Goal: Task Accomplishment & Management: Complete application form

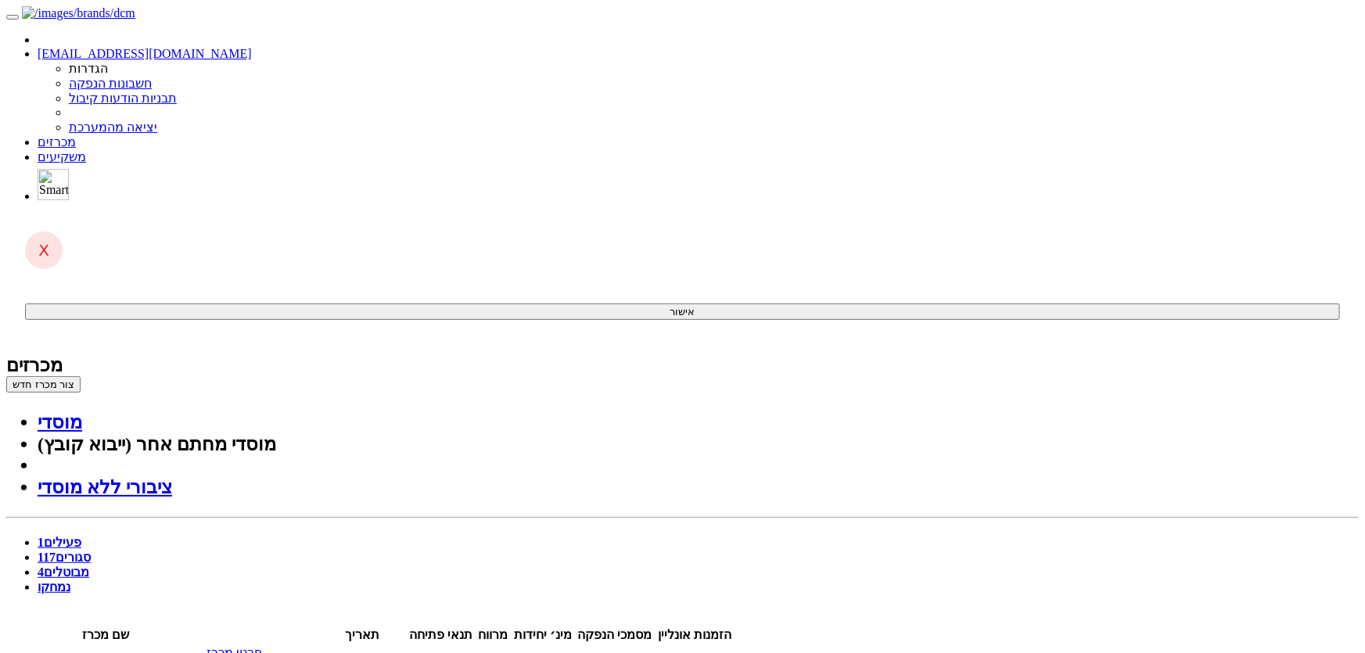
click at [70, 580] on link "נמחקו" at bounding box center [54, 586] width 33 height 13
click at [89, 566] on link "מבוטלים 4" at bounding box center [64, 572] width 52 height 13
click at [81, 536] on link "פעילים 1" at bounding box center [60, 542] width 44 height 13
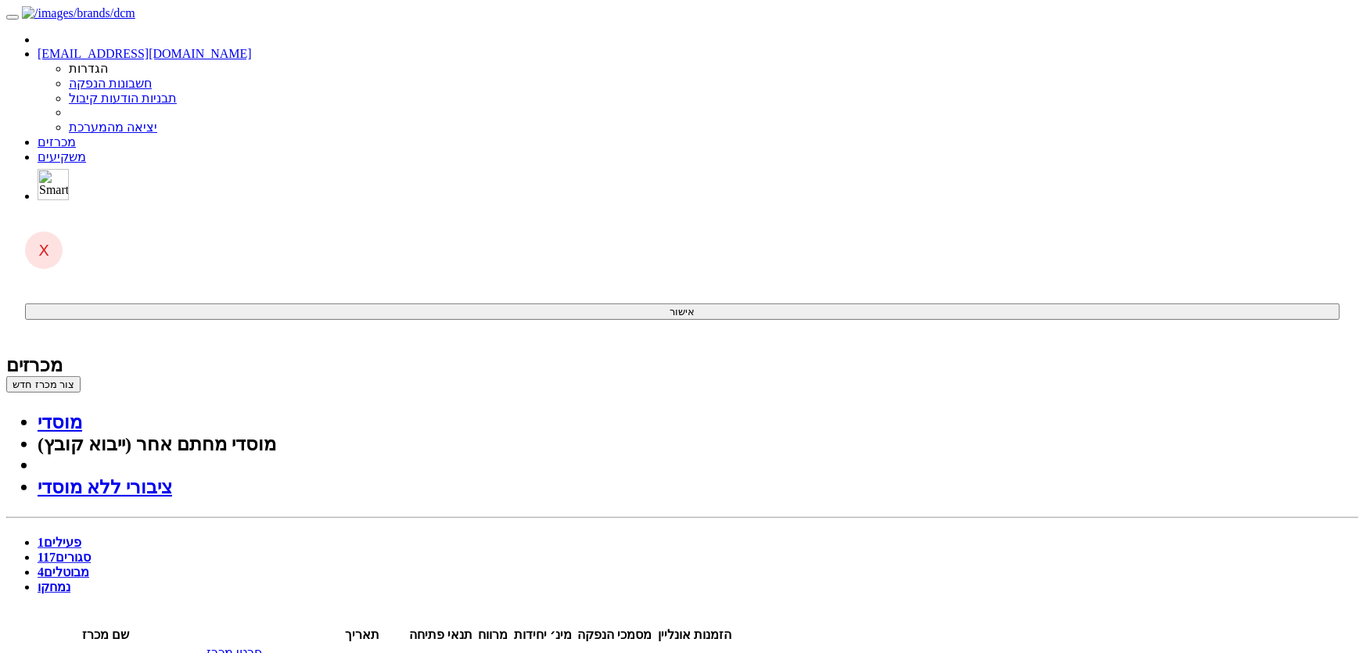
drag, startPoint x: 713, startPoint y: 1564, endPoint x: 707, endPoint y: 1571, distance: 9.4
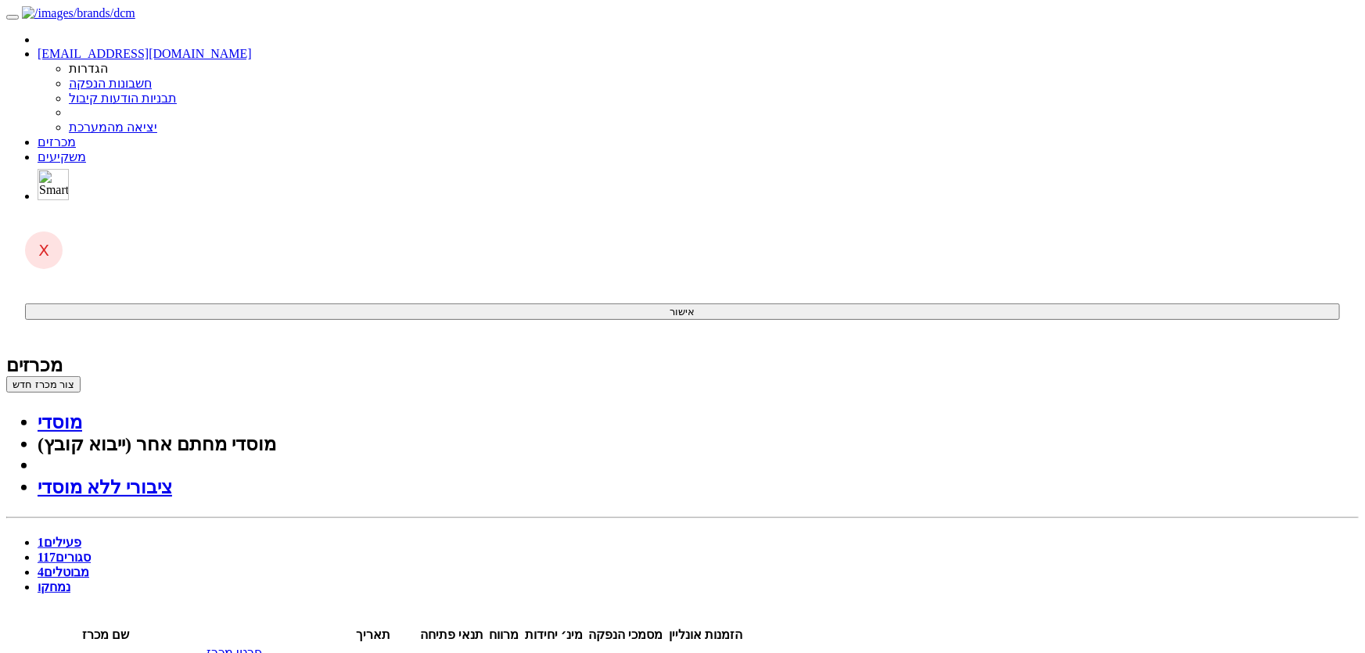
scroll to position [355, 0]
drag, startPoint x: 489, startPoint y: 1711, endPoint x: 501, endPoint y: 1711, distance: 11.8
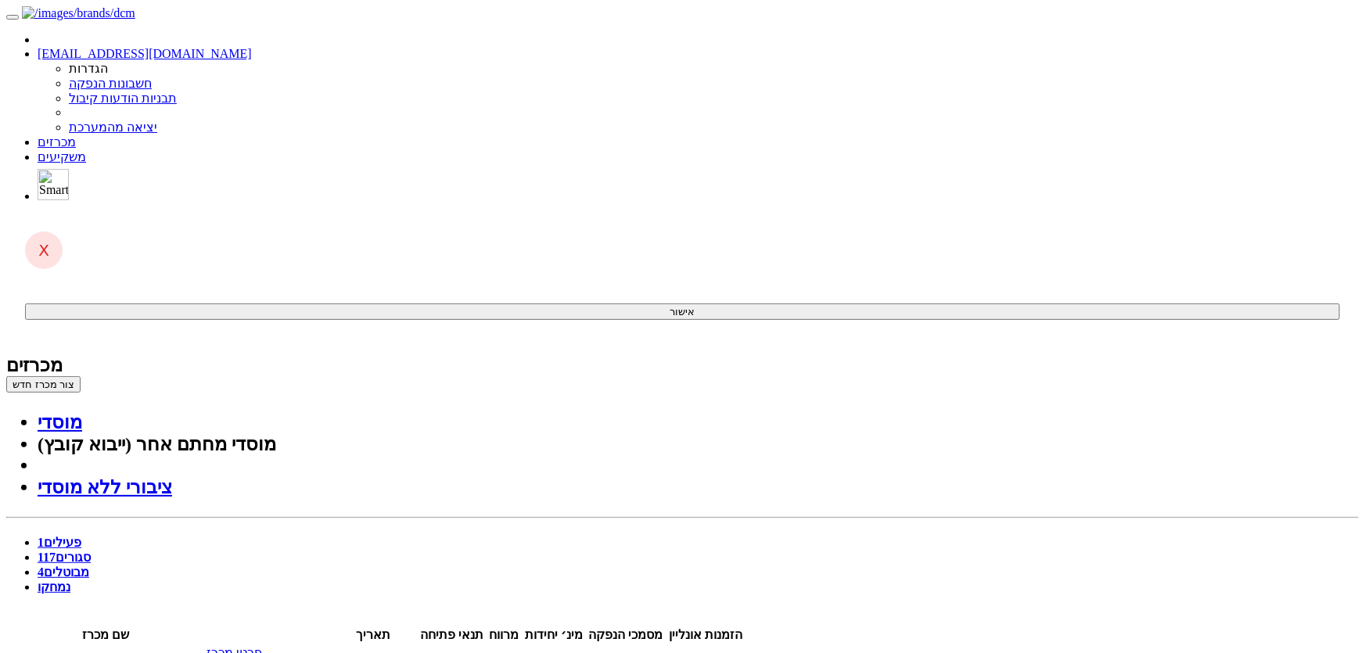
drag, startPoint x: 494, startPoint y: 1709, endPoint x: 520, endPoint y: 1713, distance: 26.9
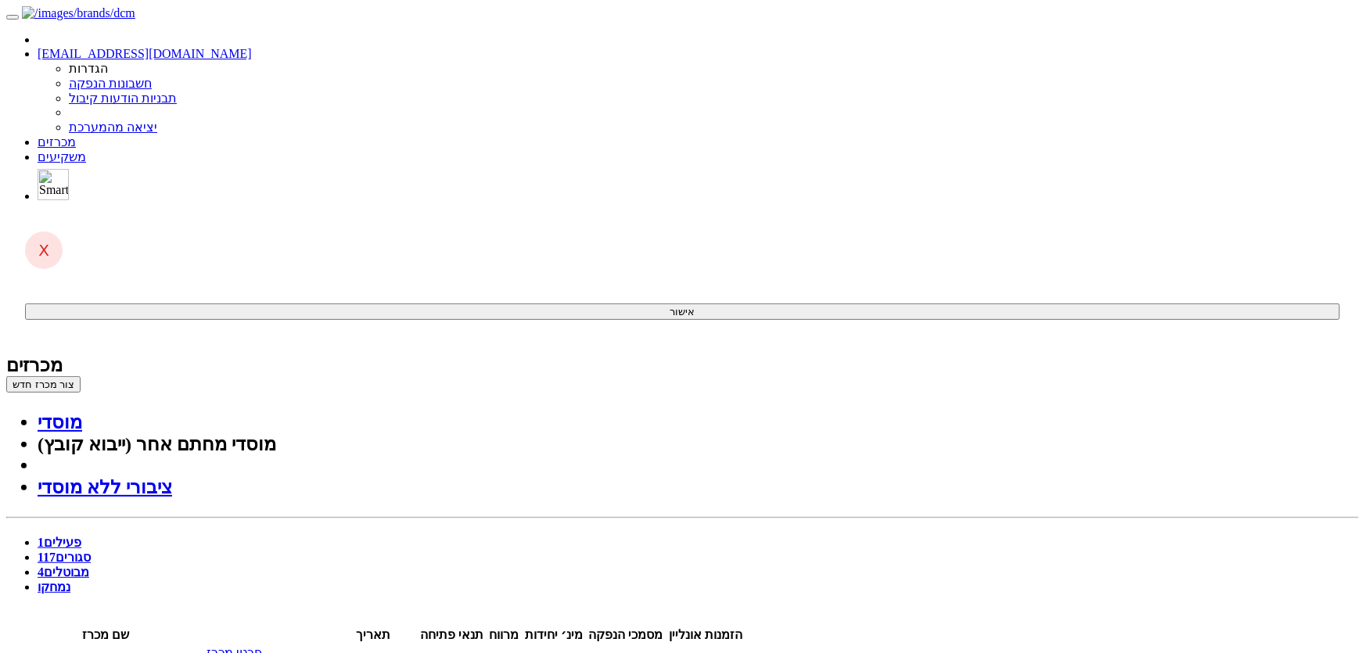
drag, startPoint x: 622, startPoint y: 2193, endPoint x: 635, endPoint y: 2192, distance: 13.3
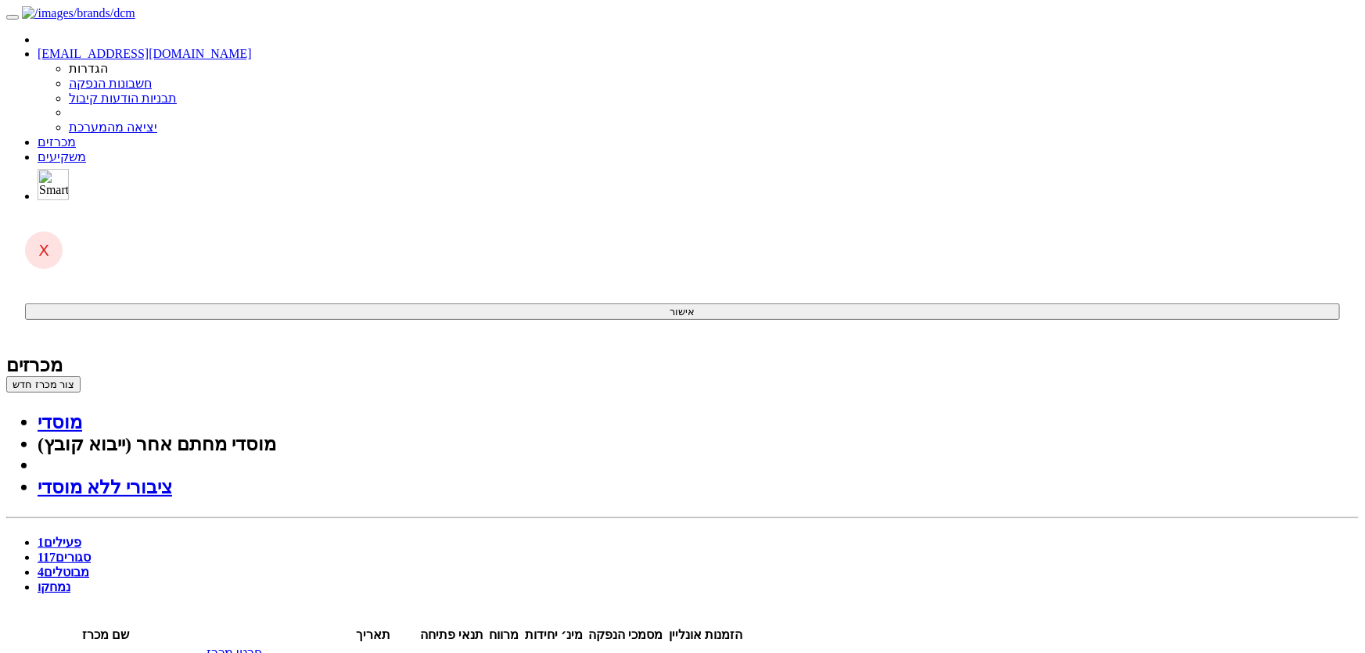
drag, startPoint x: 788, startPoint y: 2246, endPoint x: 696, endPoint y: 2356, distance: 143.8
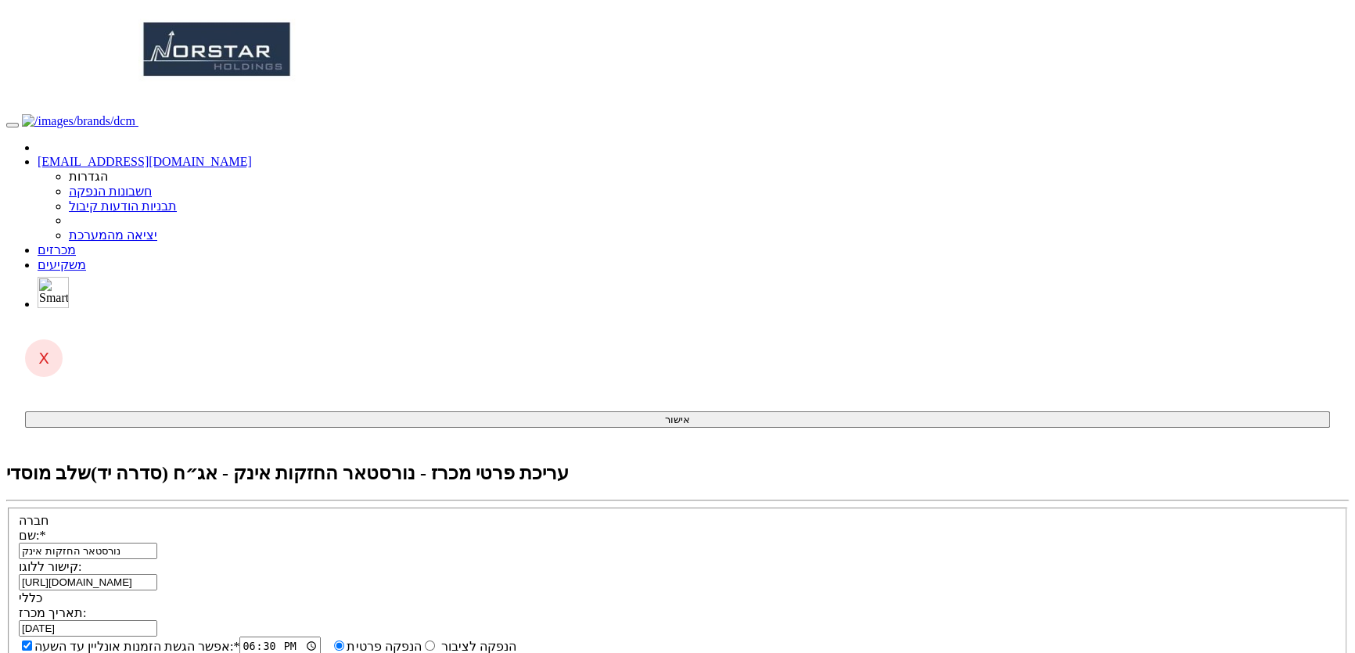
scroll to position [70, 0]
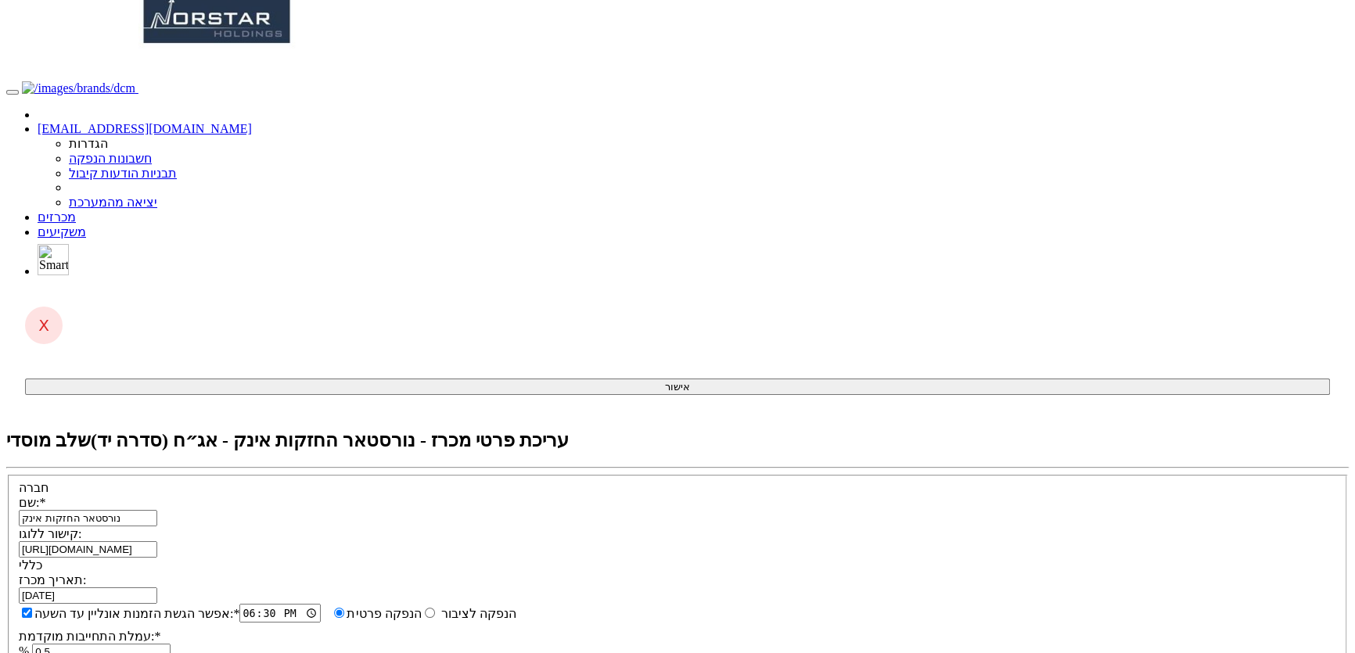
drag, startPoint x: 313, startPoint y: 260, endPoint x: 296, endPoint y: 260, distance: 16.4
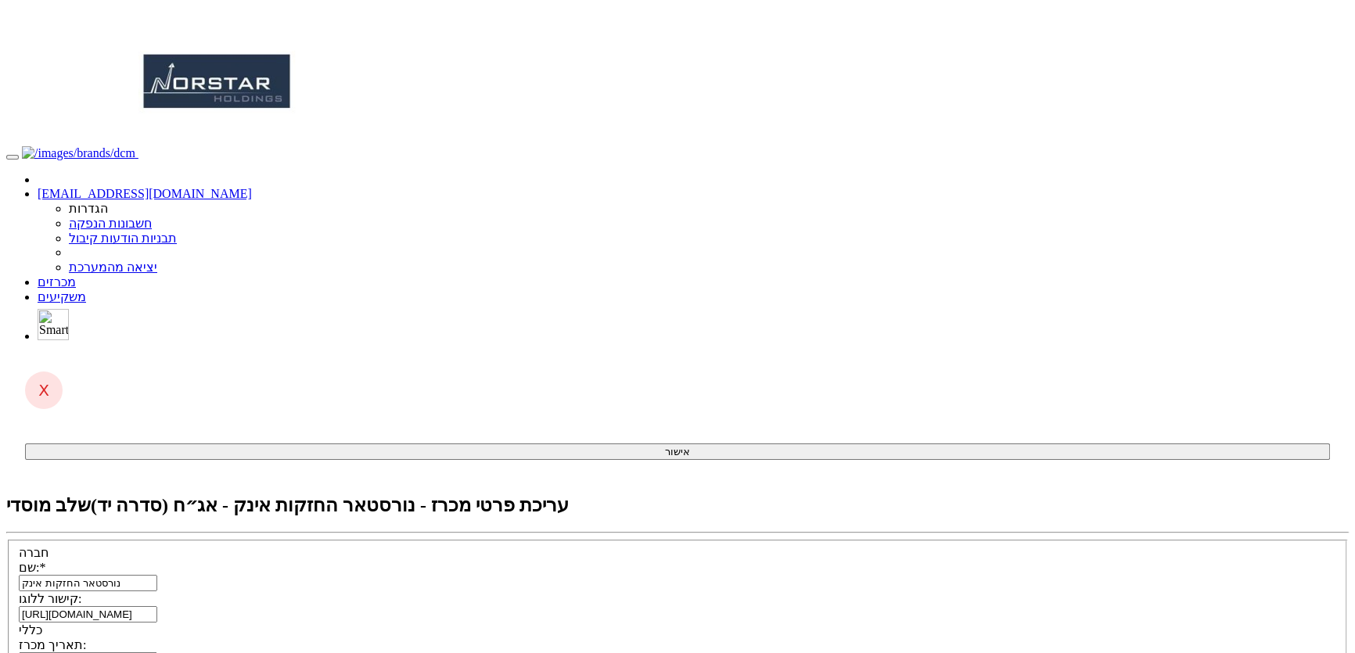
scroll to position [0, 0]
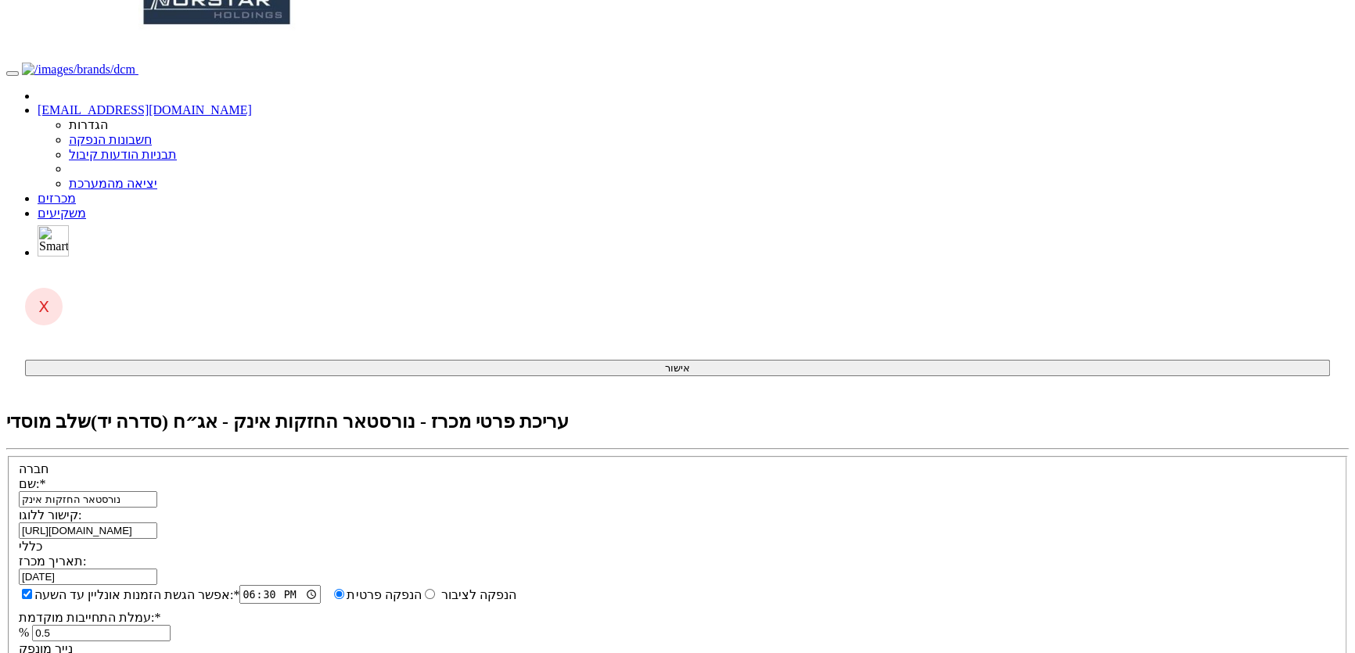
scroll to position [55, 0]
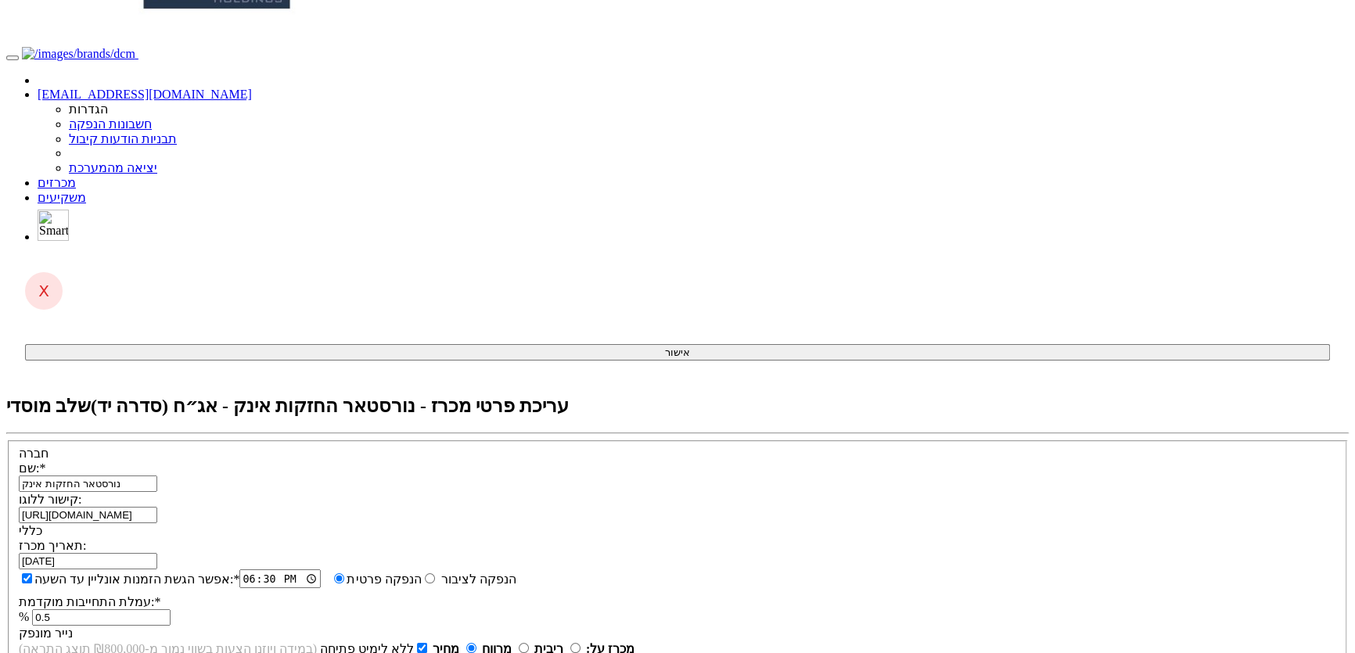
scroll to position [126, 0]
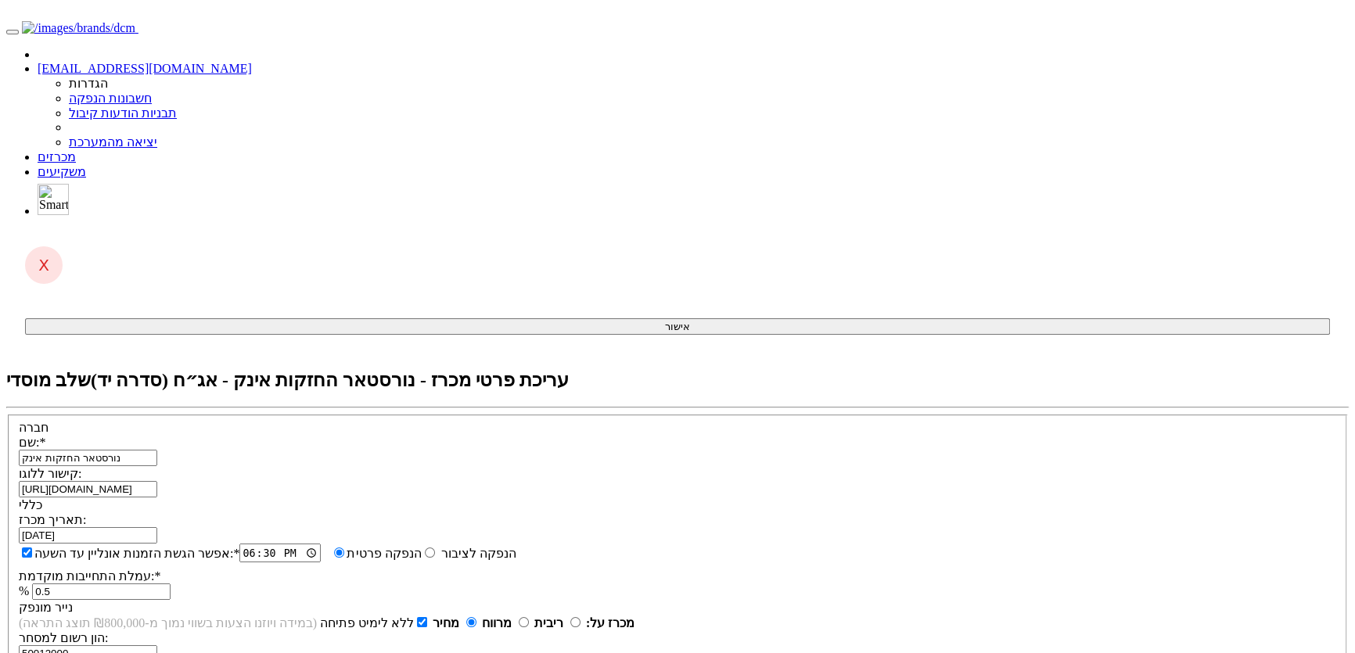
scroll to position [0, 0]
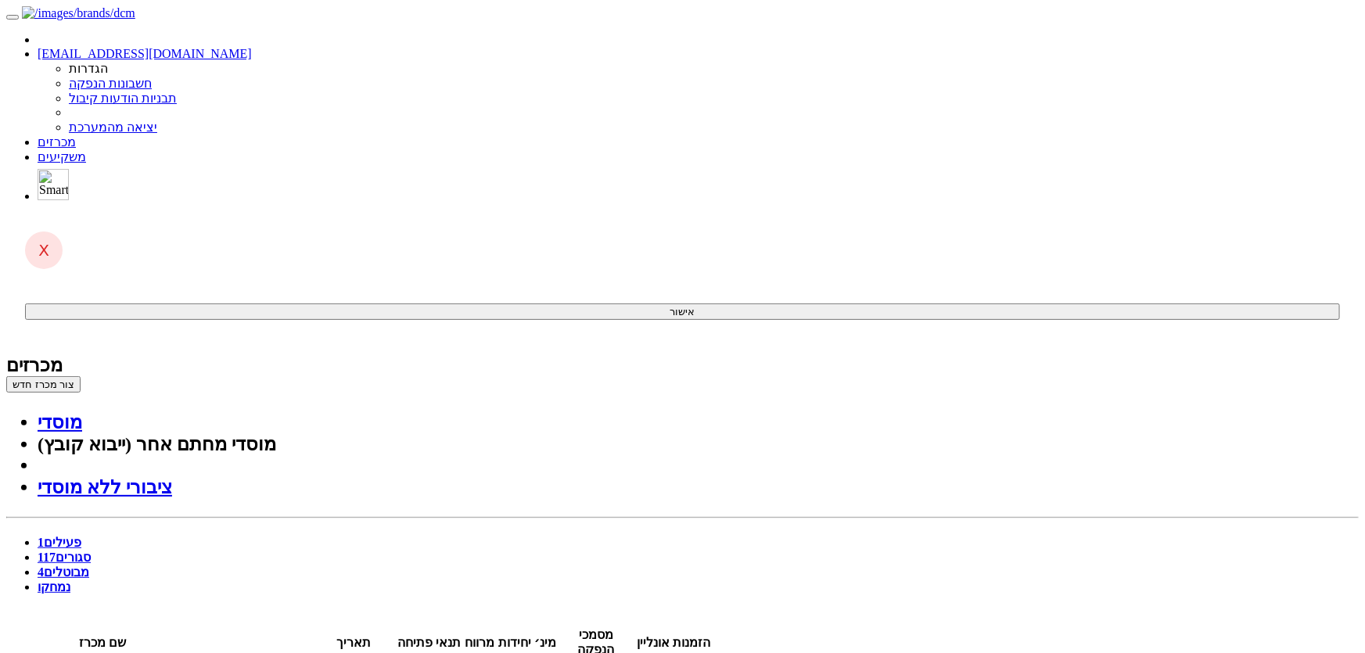
drag, startPoint x: 729, startPoint y: 382, endPoint x: 734, endPoint y: 341, distance: 41.8
click at [81, 376] on button "צור מכרז חדש" at bounding box center [43, 384] width 74 height 16
click at [82, 412] on link "מוסדי" at bounding box center [60, 422] width 45 height 20
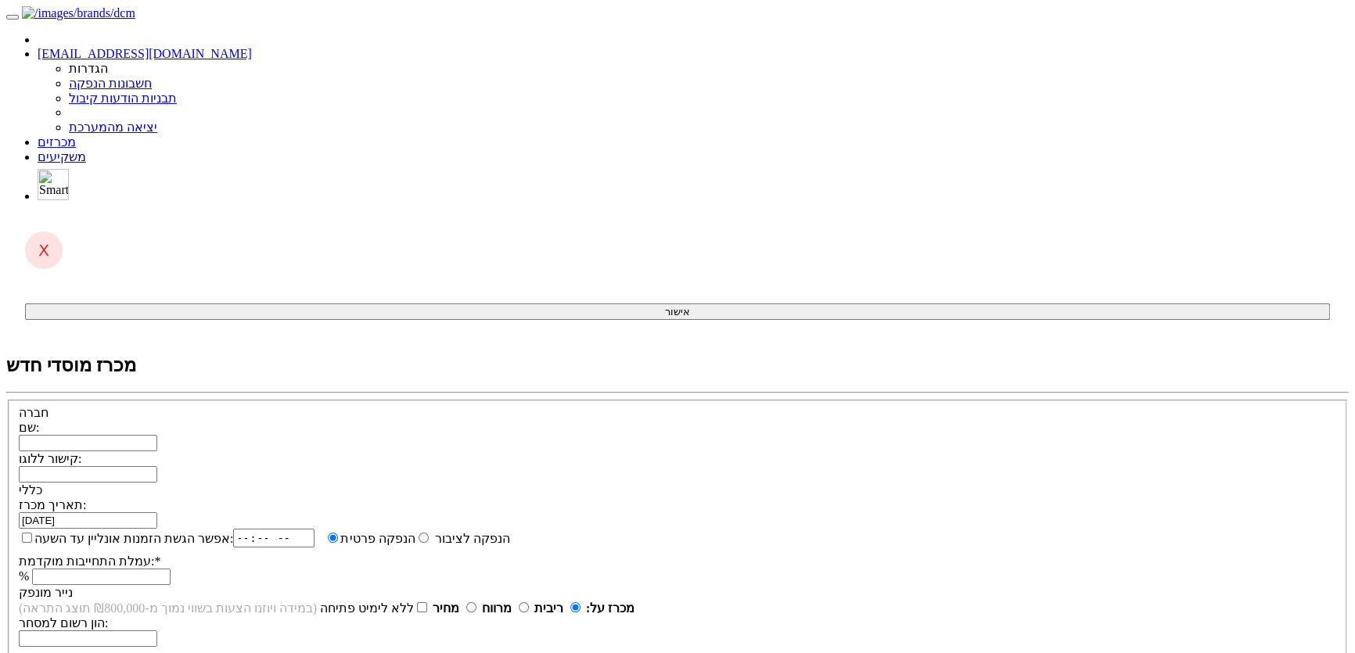
click at [157, 435] on input "שם:" at bounding box center [88, 443] width 138 height 16
paste input "אל-בן חברת רכוש והשקעות בע"מ"
type input "אל-בן חברת רכוש והשקעות בע"מ"
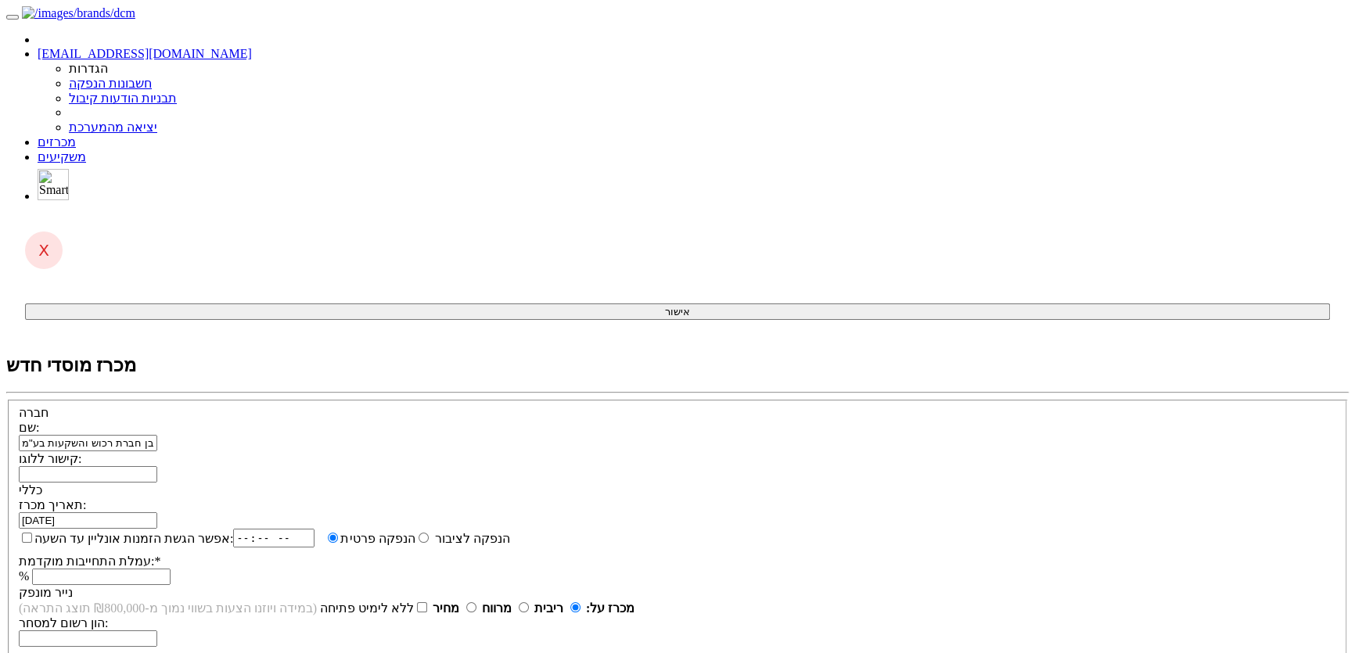
click at [157, 466] on input "קישור ללוגו:" at bounding box center [88, 474] width 138 height 16
paste input "data:image/png;base64,iVBORw0KGgoAAAANSUhEUgAAAR0AAACxCAMAAADOHZloAAABSlBMVEX//…"
type input "data:image/png;base64,iVBORw0KGgoAAAANSUhEUgAAAR0AAACxCAMAAADOHZloAAABSlBMVEX//…"
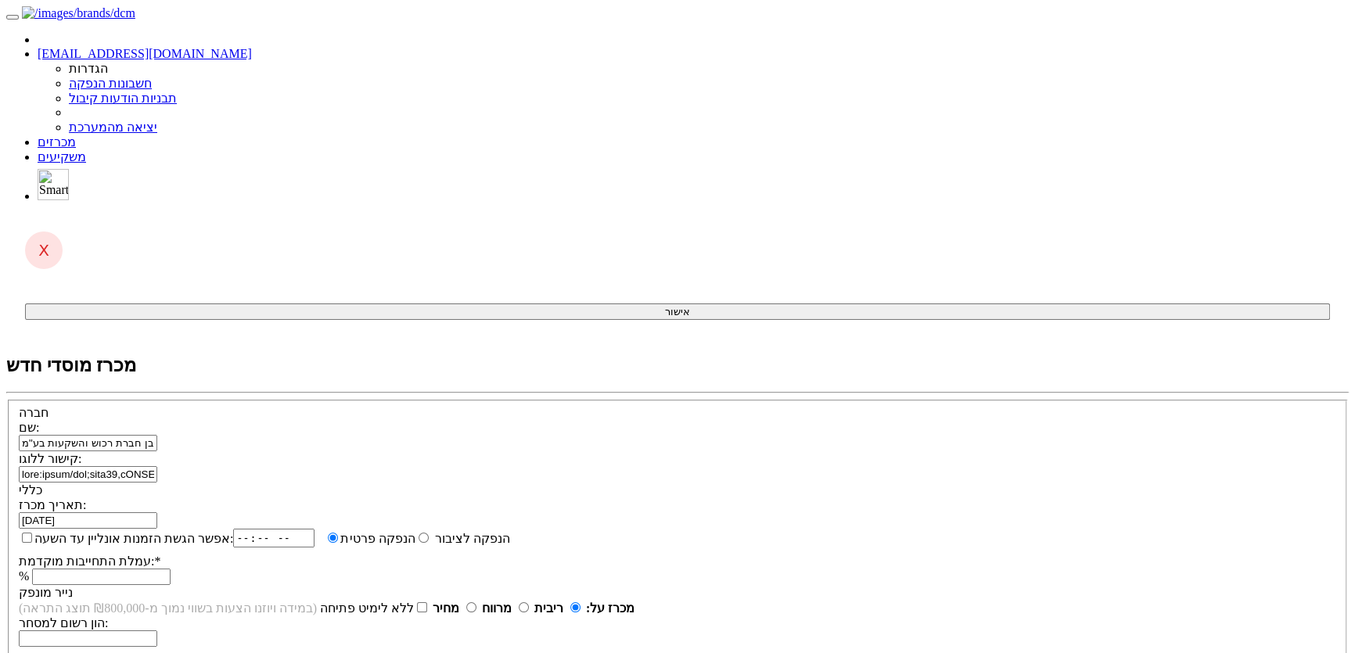
click at [700, 529] on div "אפשר הגשת הזמנות אונליין עד השעה: הנפקה לציבור הנפקה פרטית * %" at bounding box center [677, 557] width 1317 height 56
click at [233, 530] on label "אפשר הגשת הזמנות אונליין עד השעה:" at bounding box center [126, 538] width 214 height 16
click at [32, 533] on input "אפשר הגשת הזמנות אונליין עד השעה:" at bounding box center [27, 538] width 10 height 10
checkbox input "true"
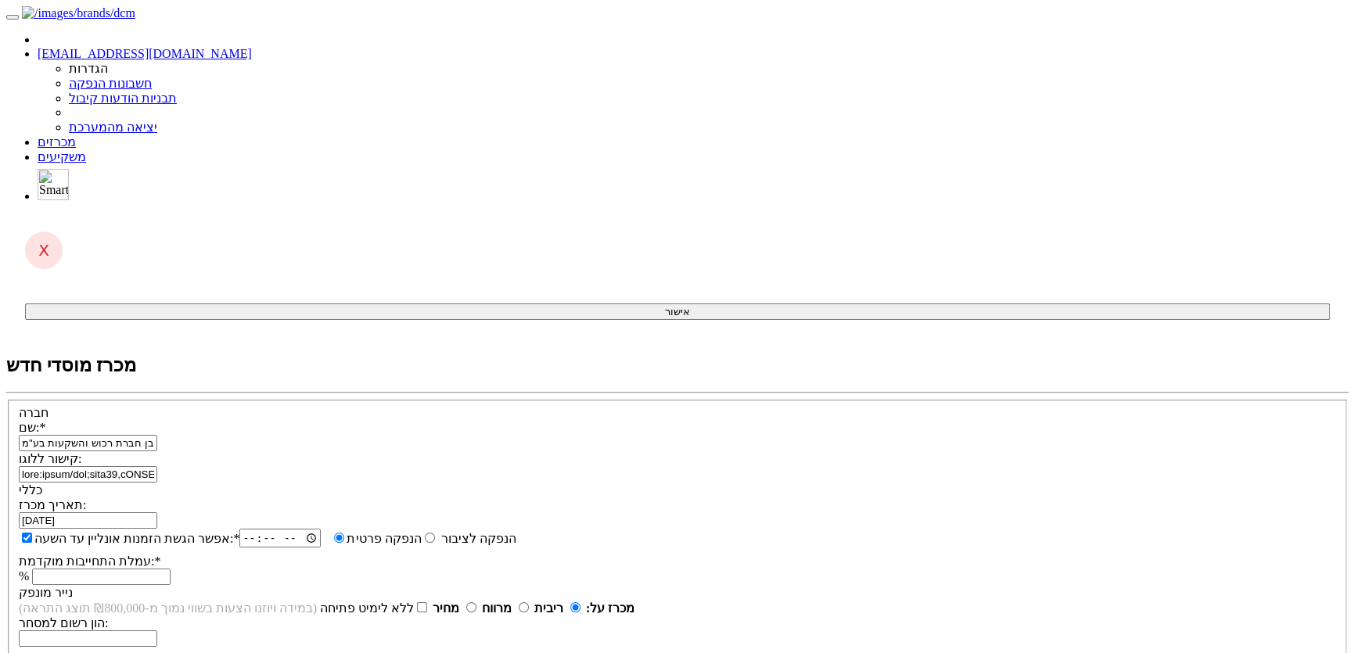
click at [321, 529] on input "time" at bounding box center [279, 538] width 81 height 19
type input "18:30"
click at [157, 513] on span at bounding box center [157, 519] width 0 height 13
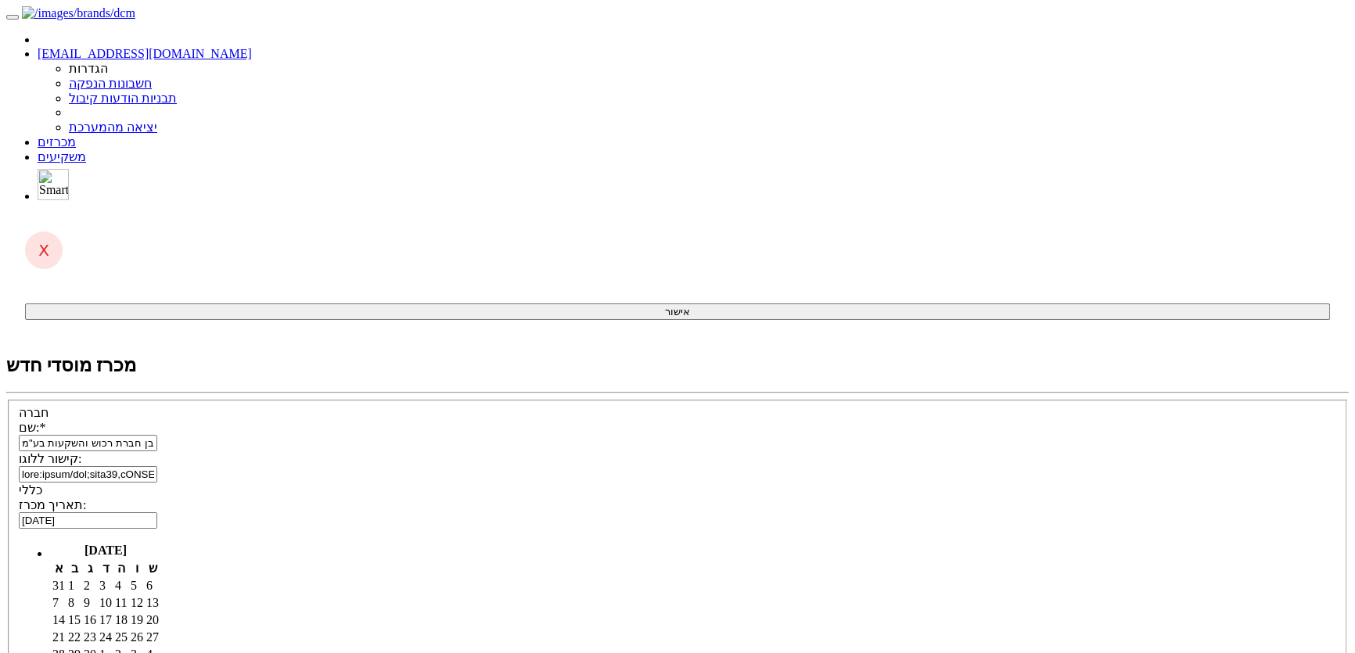
click at [113, 578] on td "3" at bounding box center [106, 586] width 14 height 16
type input "03/09/2025"
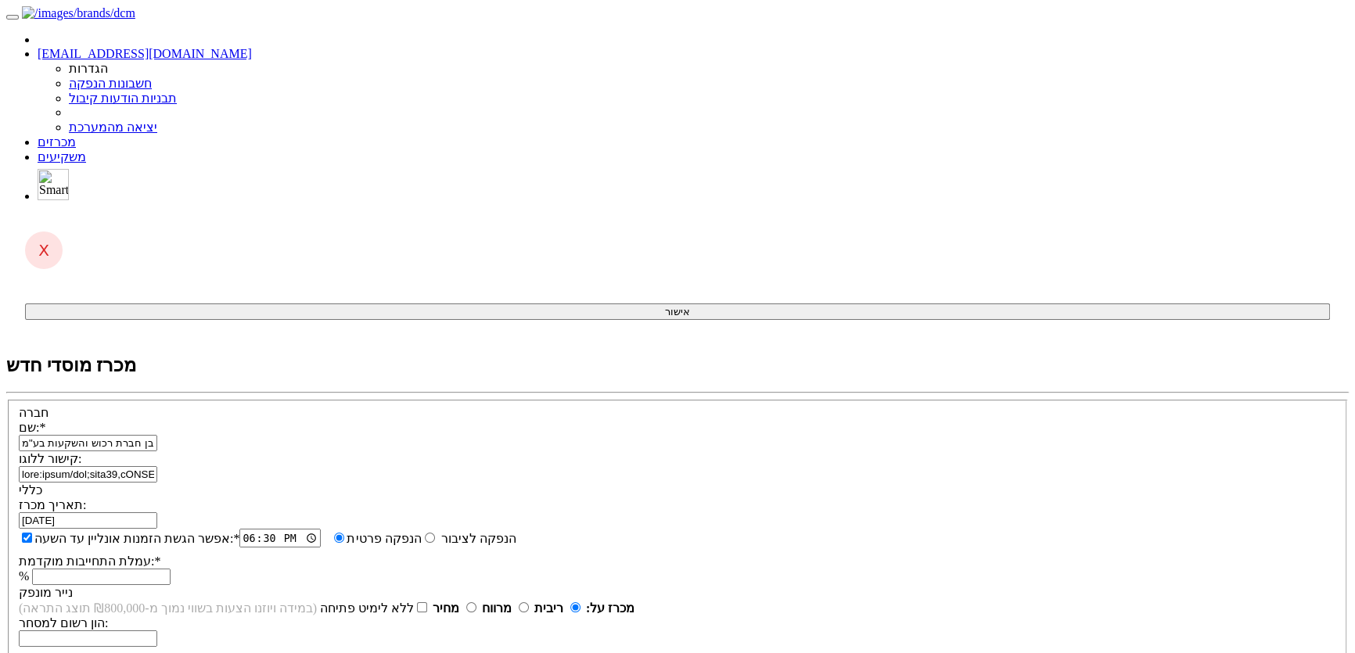
click at [171, 569] on input "עמלת התחייבות מוקדמת: *" at bounding box center [101, 577] width 138 height 16
type input "0.6"
click at [855, 569] on div "% 0.6" at bounding box center [677, 577] width 1317 height 16
click at [427, 602] on input "ללא לימיט פתיחה" at bounding box center [422, 607] width 10 height 10
checkbox input "true"
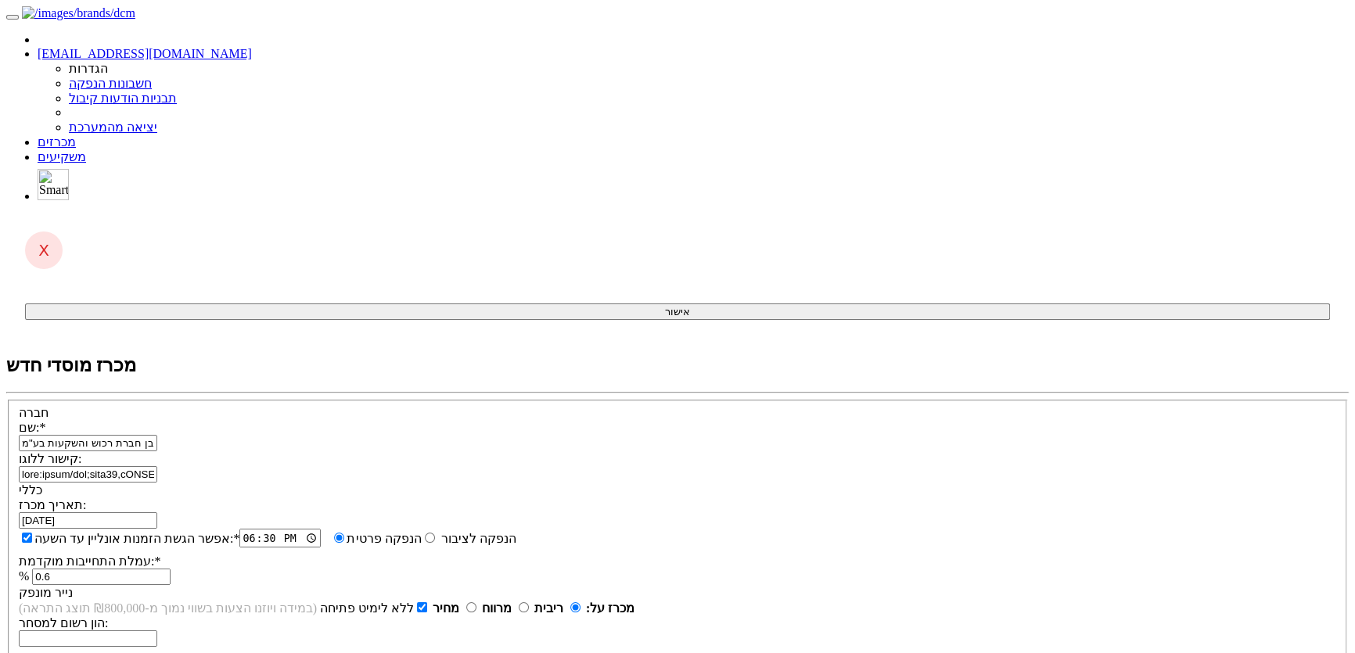
type input "1"
type input "1,000"
type input "סדרה א"
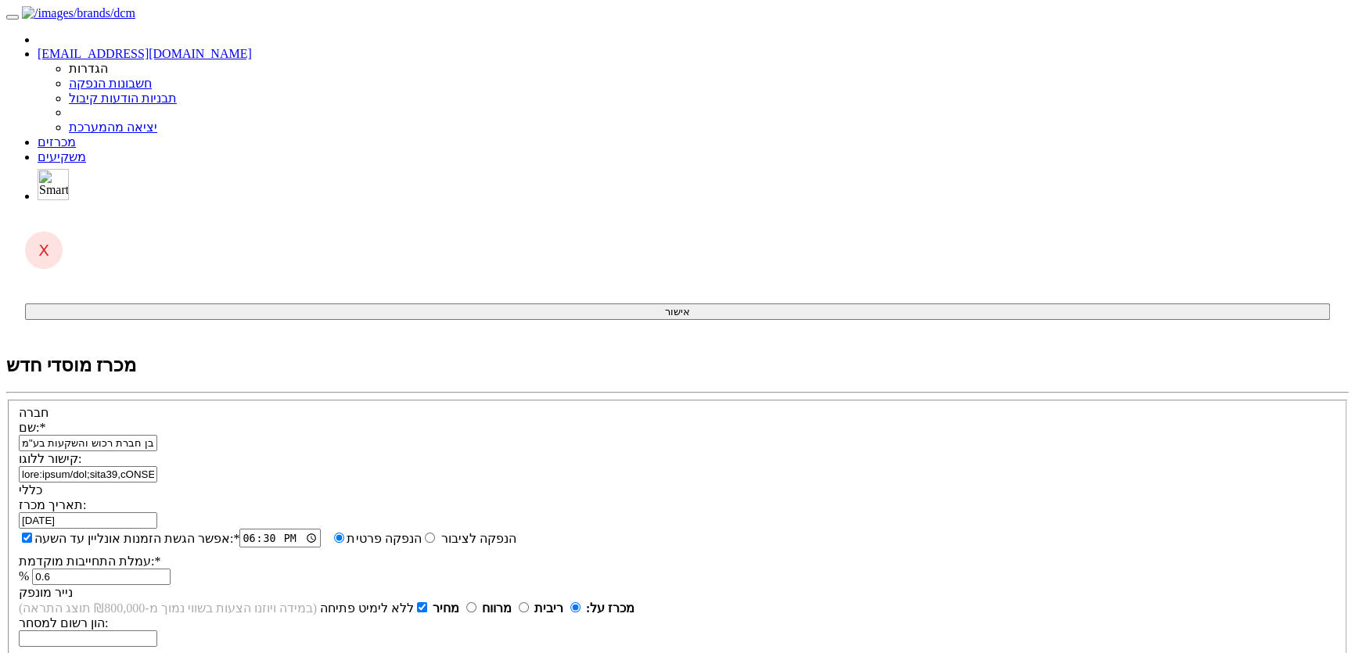
type input "0.1"
drag, startPoint x: 432, startPoint y: 532, endPoint x: 437, endPoint y: 542, distance: 11.5
type input "800"
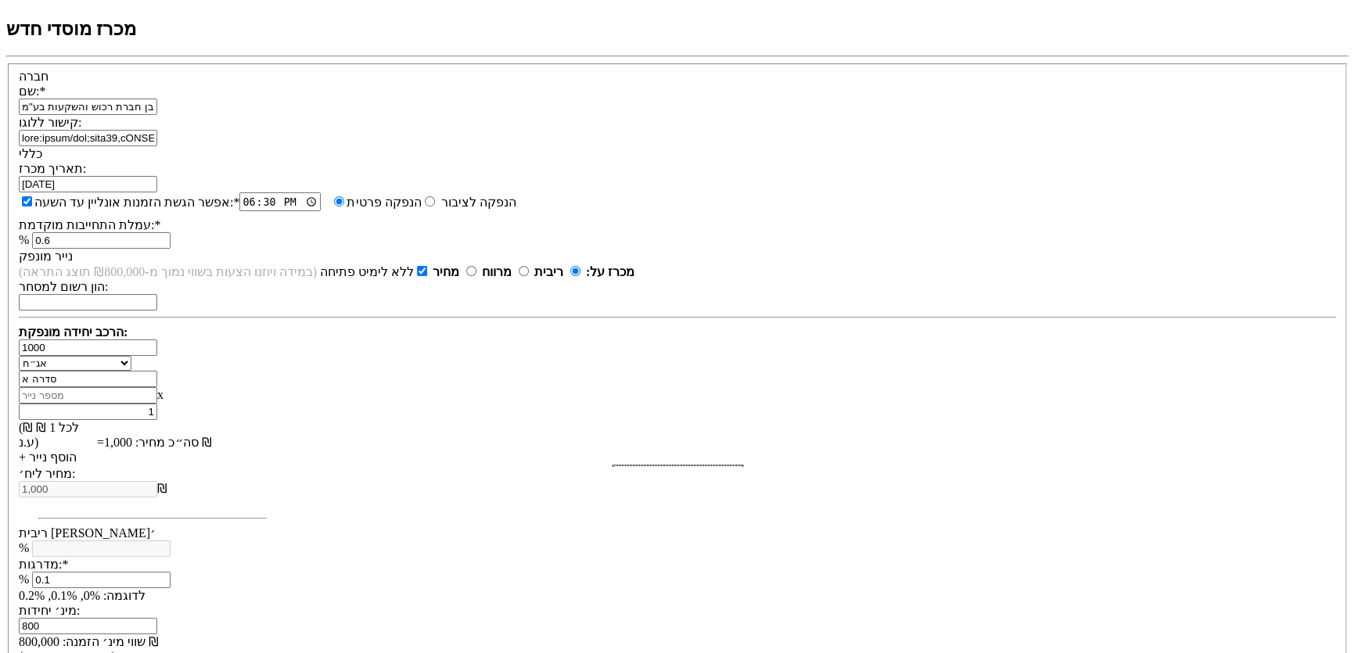
scroll to position [355, 0]
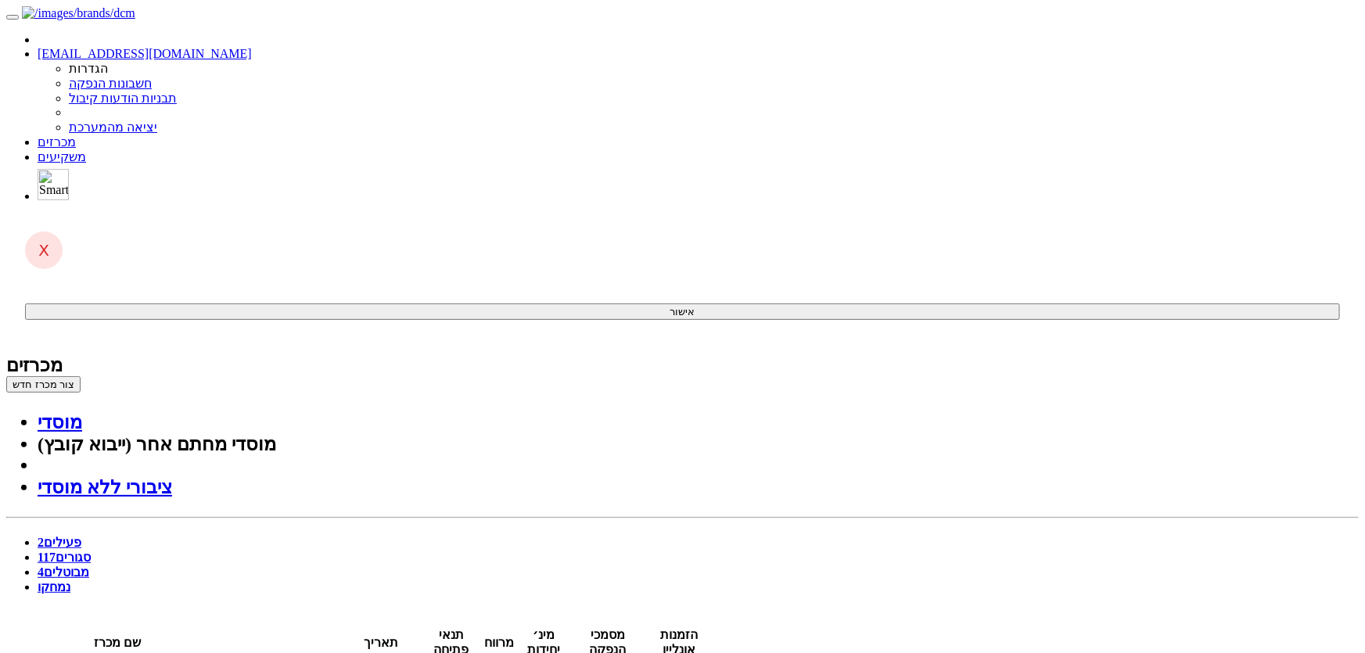
drag, startPoint x: 837, startPoint y: 325, endPoint x: 458, endPoint y: 106, distance: 438.4
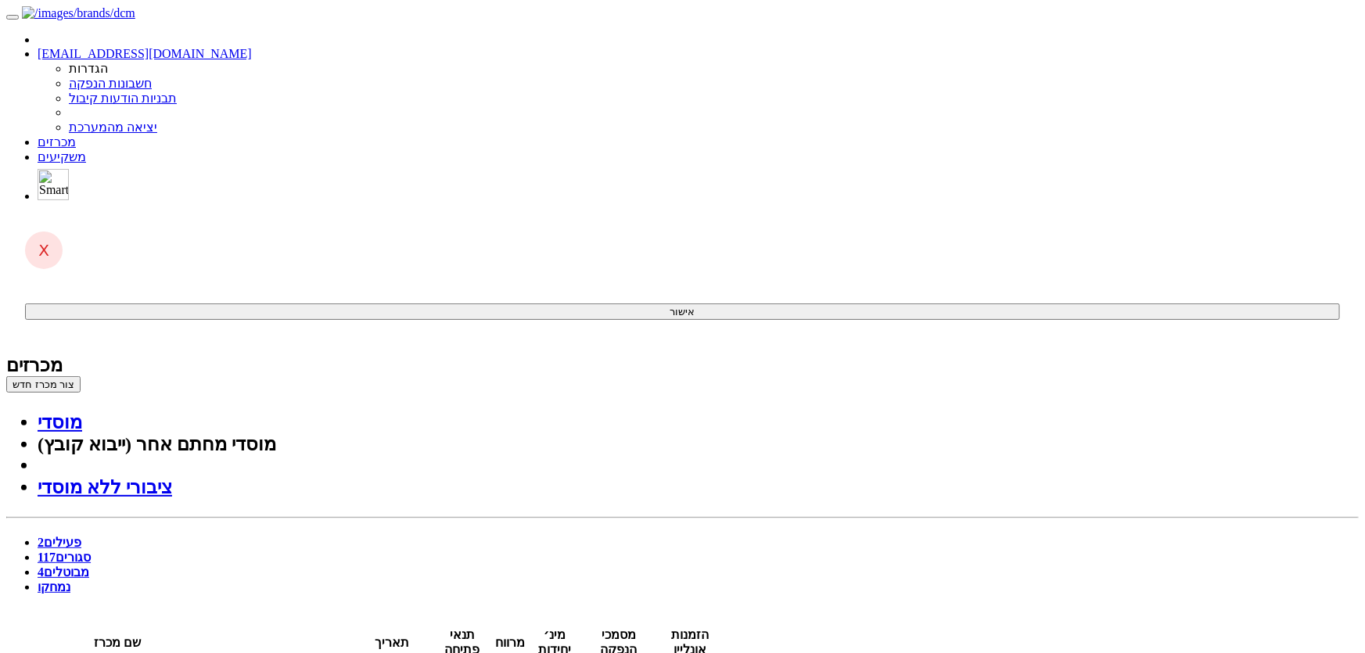
drag, startPoint x: 511, startPoint y: 3903, endPoint x: 513, endPoint y: 3937, distance: 33.7
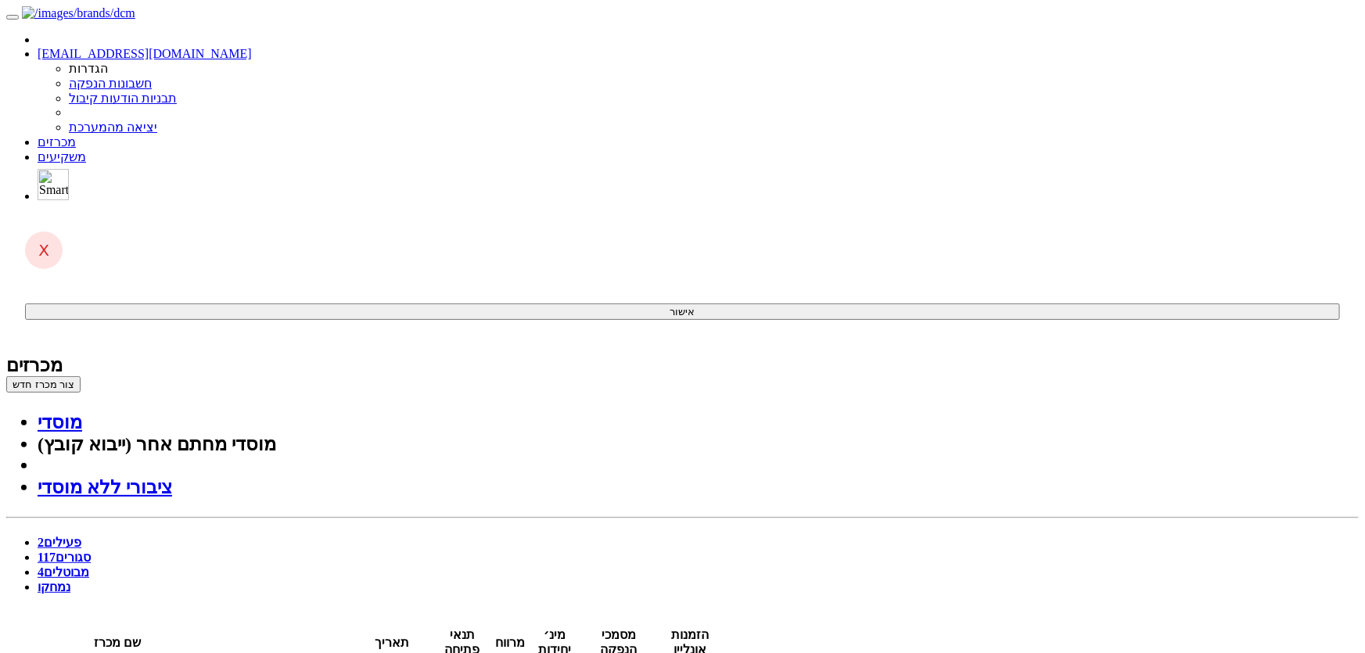
drag, startPoint x: 511, startPoint y: 4189, endPoint x: 522, endPoint y: 4187, distance: 11.1
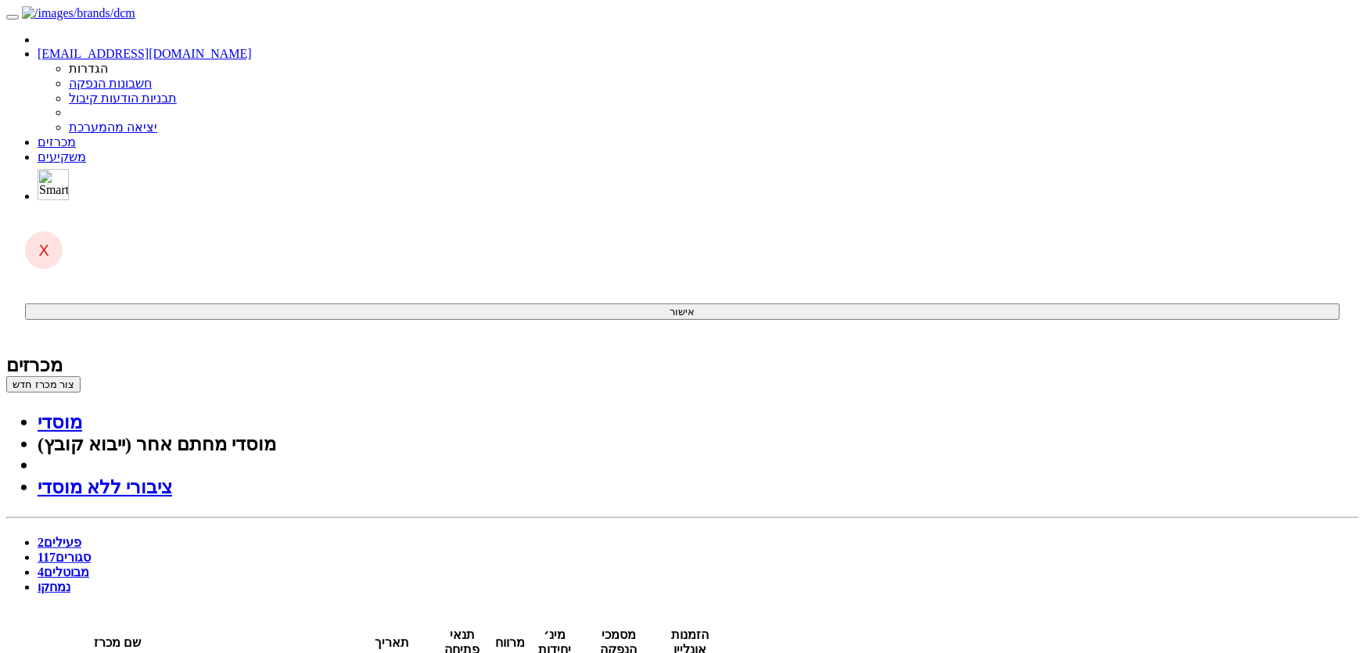
drag, startPoint x: 517, startPoint y: 4183, endPoint x: 530, endPoint y: 4183, distance: 12.5
drag, startPoint x: 515, startPoint y: 4185, endPoint x: 532, endPoint y: 4186, distance: 16.4
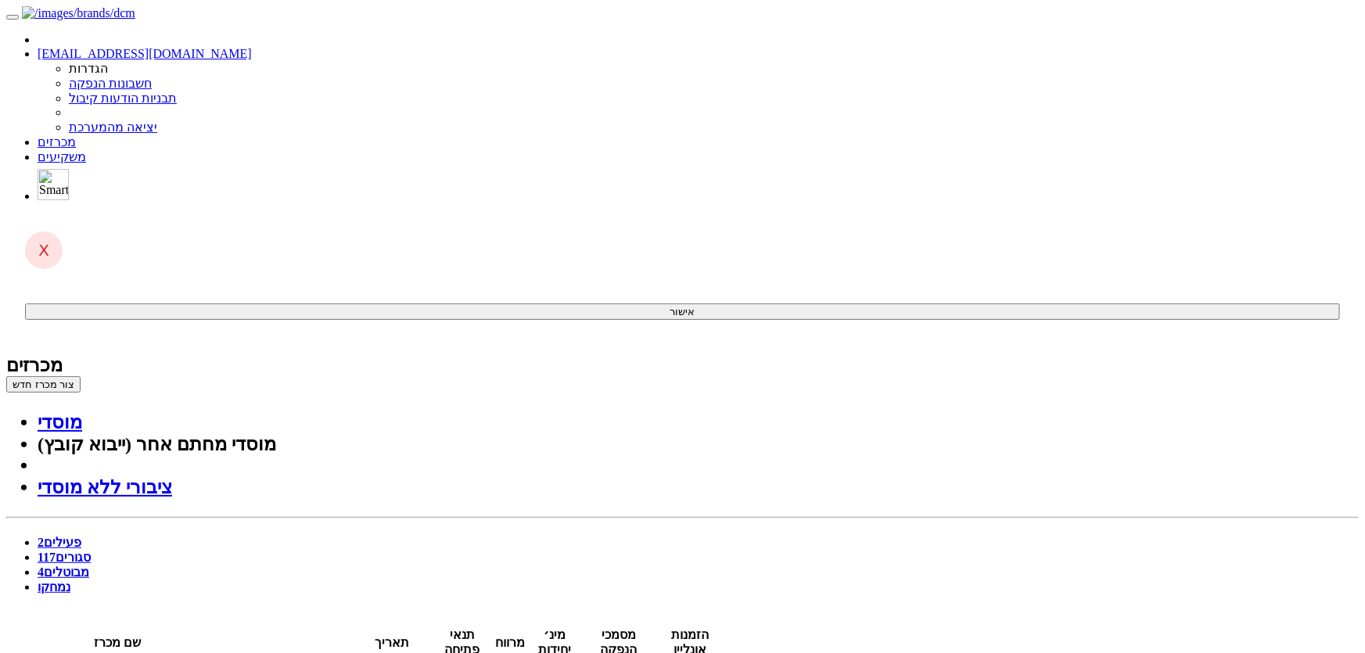
drag, startPoint x: 460, startPoint y: 4187, endPoint x: 400, endPoint y: 4187, distance: 60.2
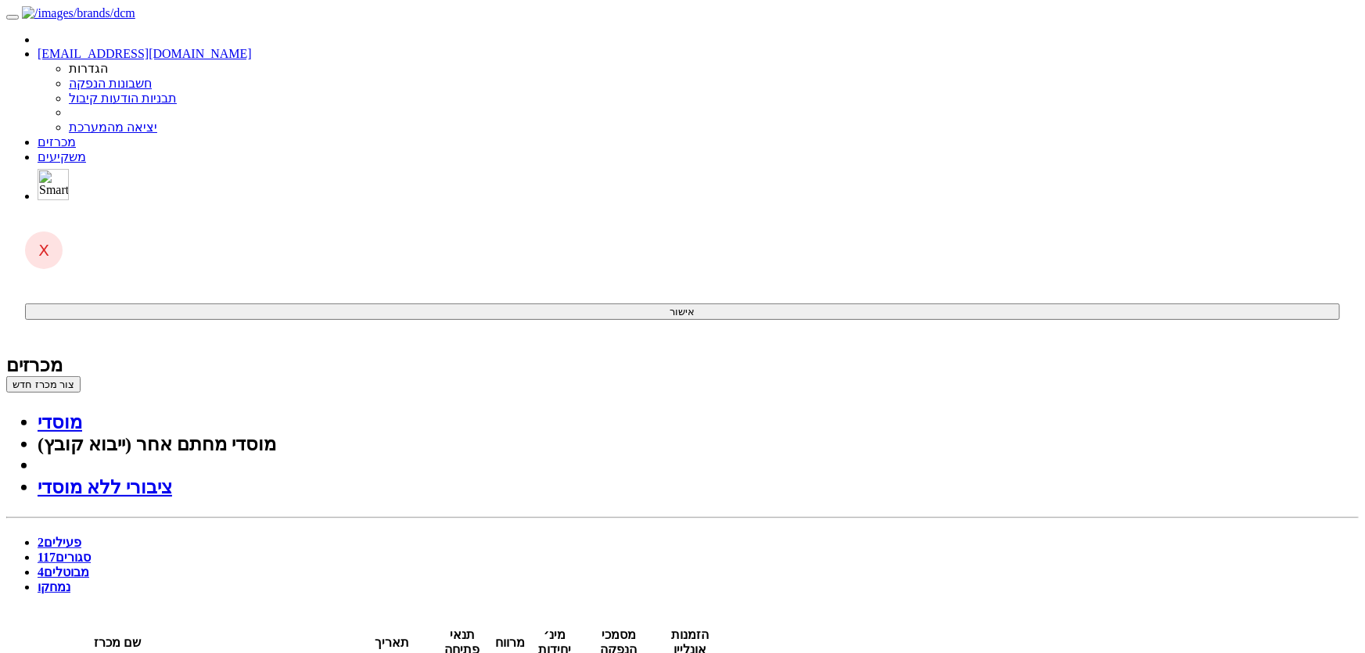
drag, startPoint x: 735, startPoint y: 4202, endPoint x: 673, endPoint y: 4210, distance: 63.1
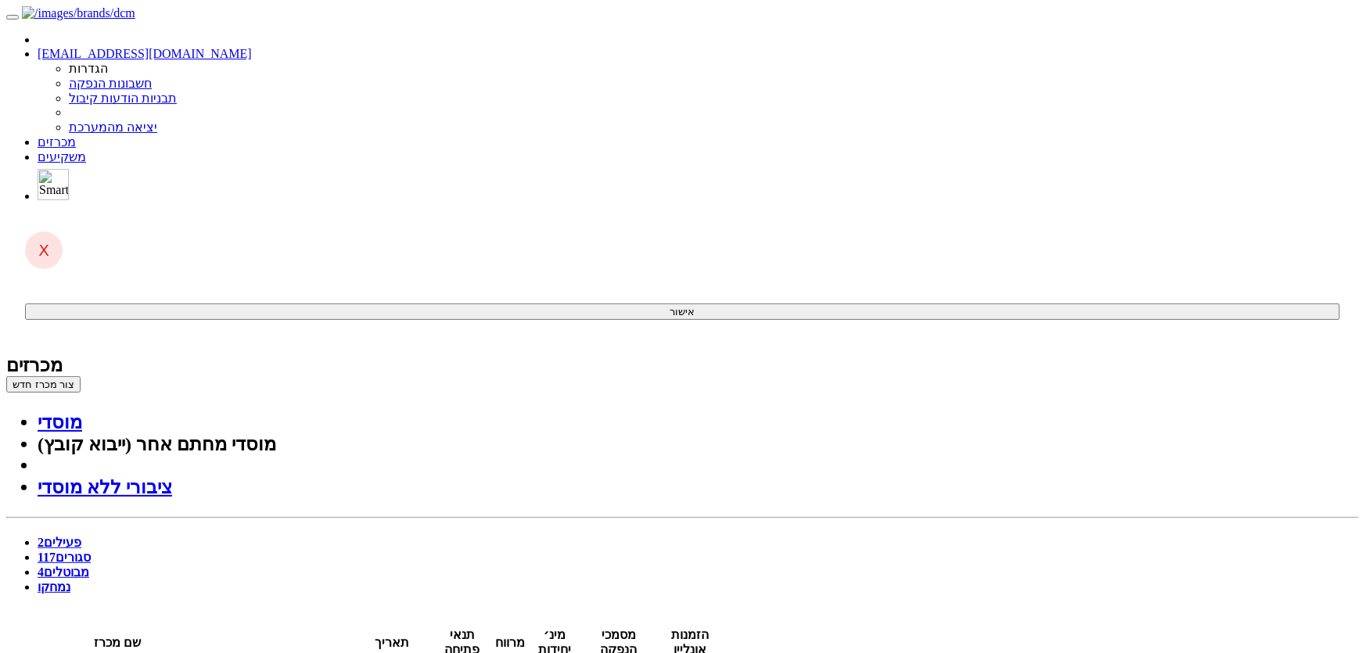
drag, startPoint x: 355, startPoint y: 4494, endPoint x: 292, endPoint y: 4499, distance: 63.6
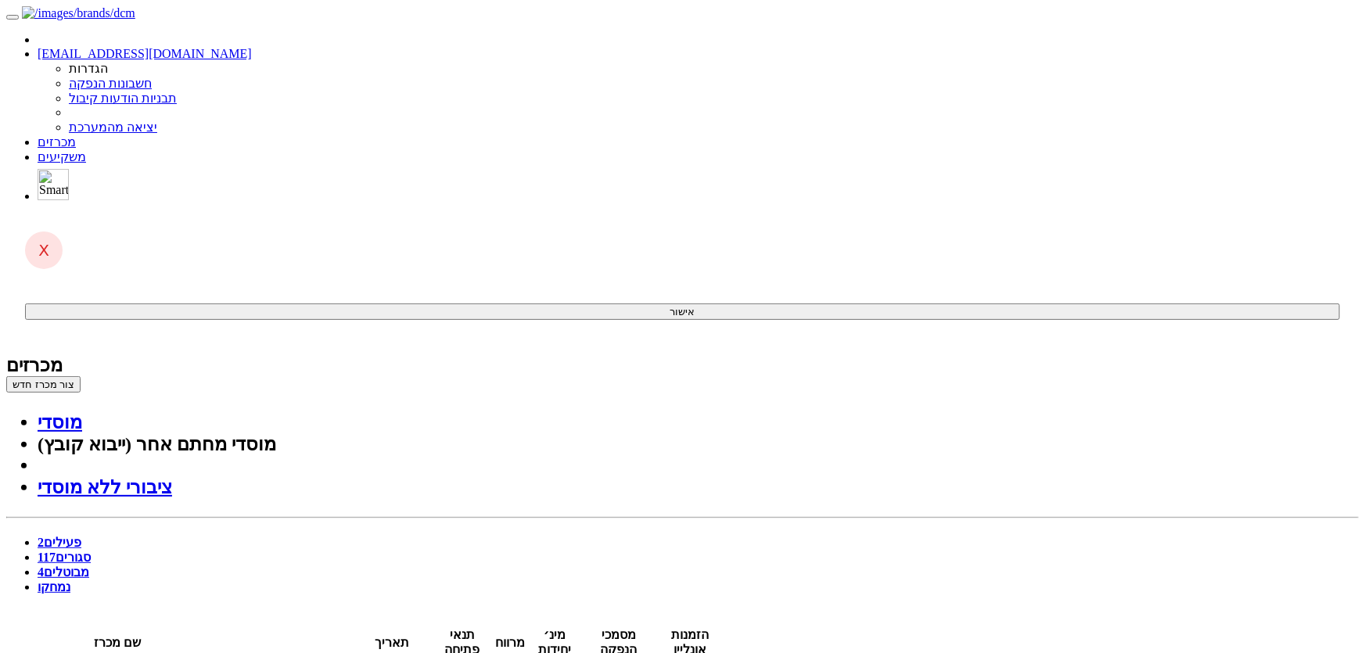
scroll to position [711, 0]
drag, startPoint x: 654, startPoint y: 4189, endPoint x: 654, endPoint y: 4200, distance: 10.2
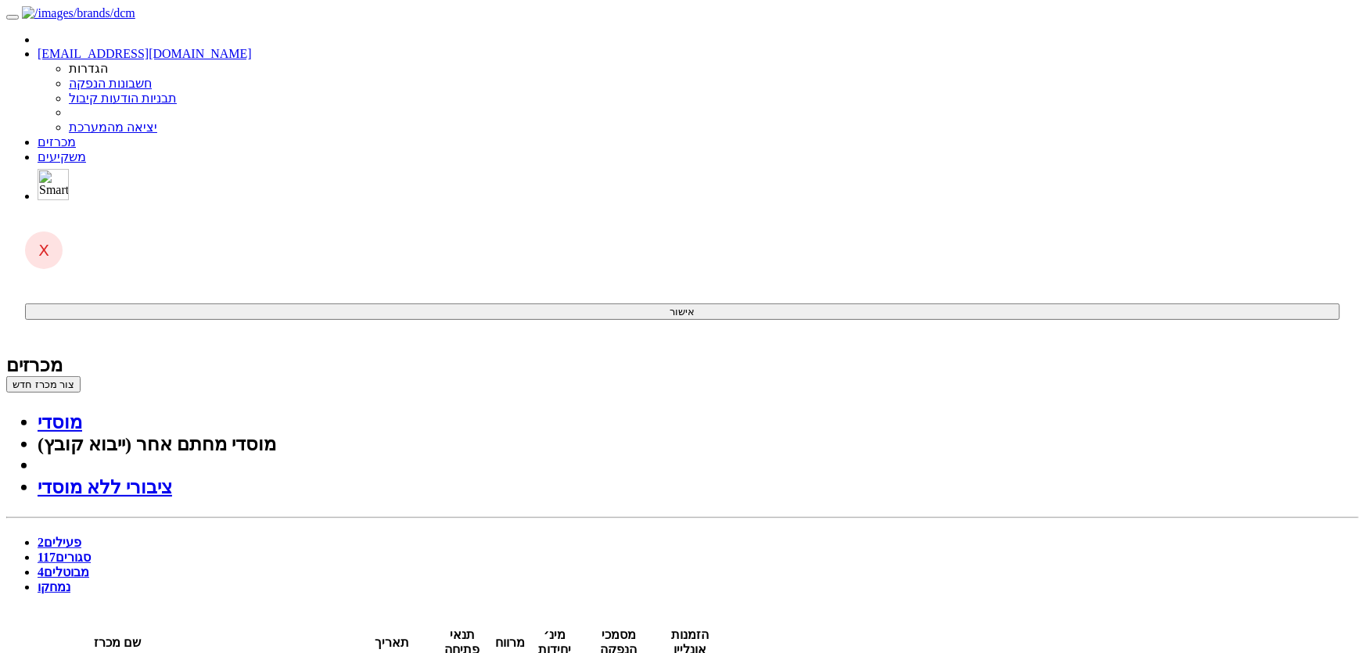
drag, startPoint x: 683, startPoint y: 4187, endPoint x: 680, endPoint y: 4197, distance: 10.6
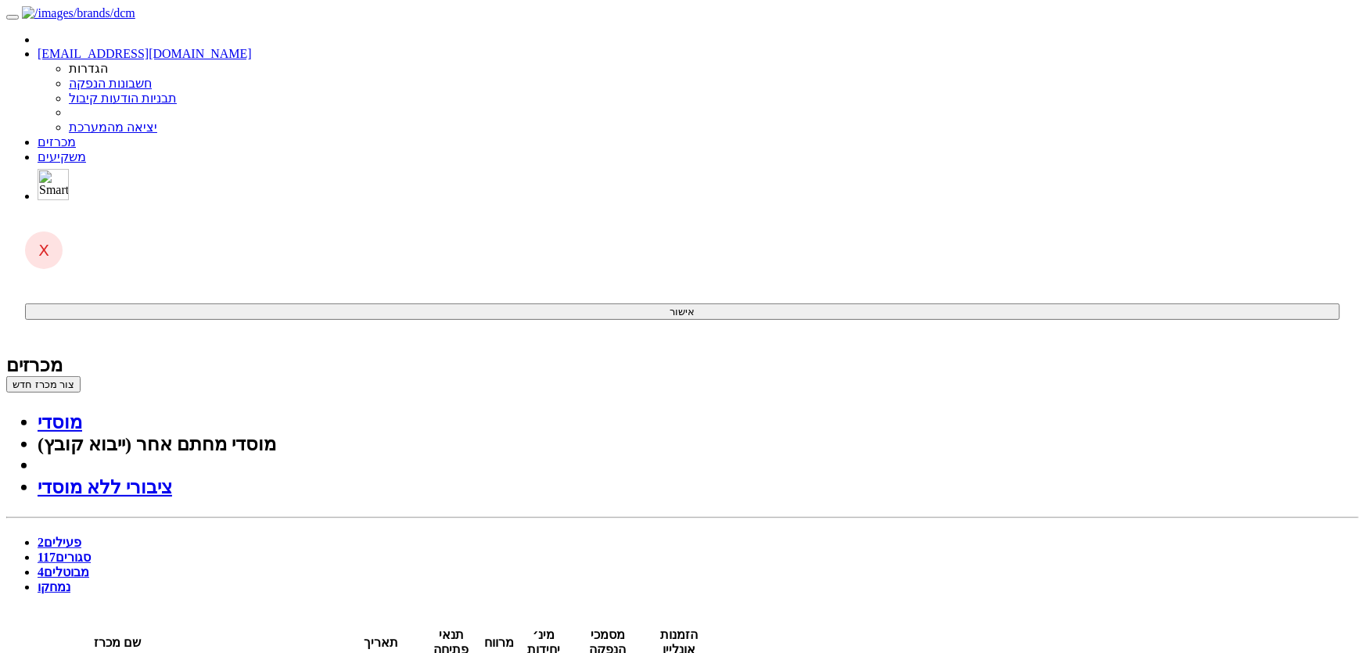
drag, startPoint x: 555, startPoint y: 415, endPoint x: 577, endPoint y: 420, distance: 22.6
click at [318, 354] on div "מכרזים [PERSON_NAME] מכרז חדש מוסדי מוסדי מחתם אחר (ייבוא קובץ) ציבורי ללא מוסדי" at bounding box center [682, 426] width 1352 height 144
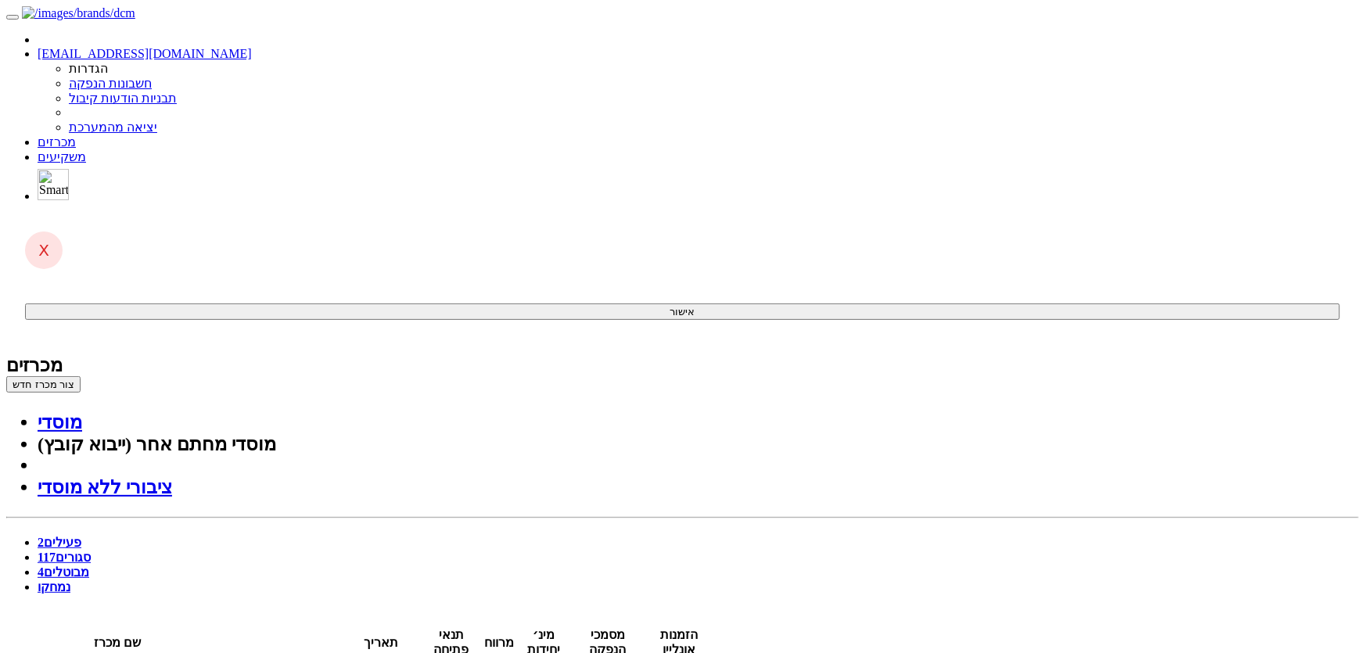
click at [81, 376] on button "צור מכרז חדש" at bounding box center [43, 384] width 74 height 16
click at [82, 412] on link "מוסדי" at bounding box center [60, 422] width 45 height 20
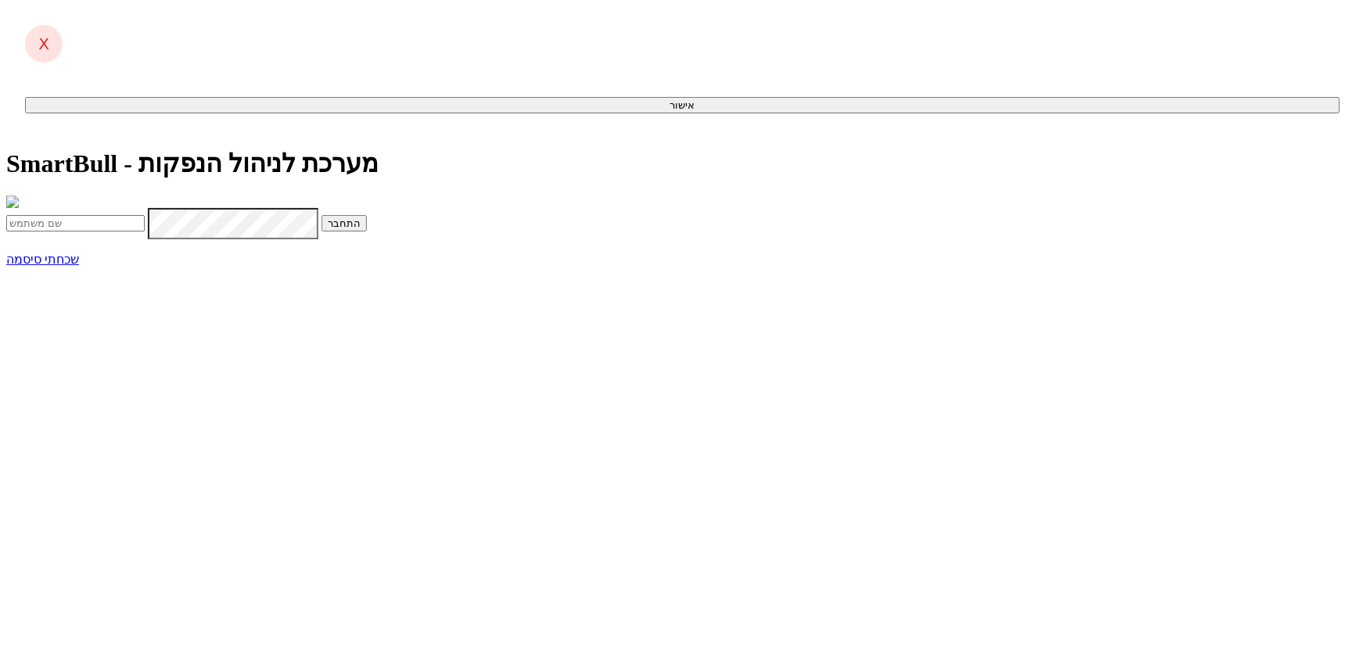
type input "[PERSON_NAME][EMAIL_ADDRESS][DOMAIN_NAME]"
click at [367, 232] on button "התחבר" at bounding box center [343, 223] width 45 height 16
click at [145, 264] on input "text" at bounding box center [75, 256] width 138 height 16
type input "244567"
click at [148, 248] on button "התחבר" at bounding box center [170, 256] width 45 height 16
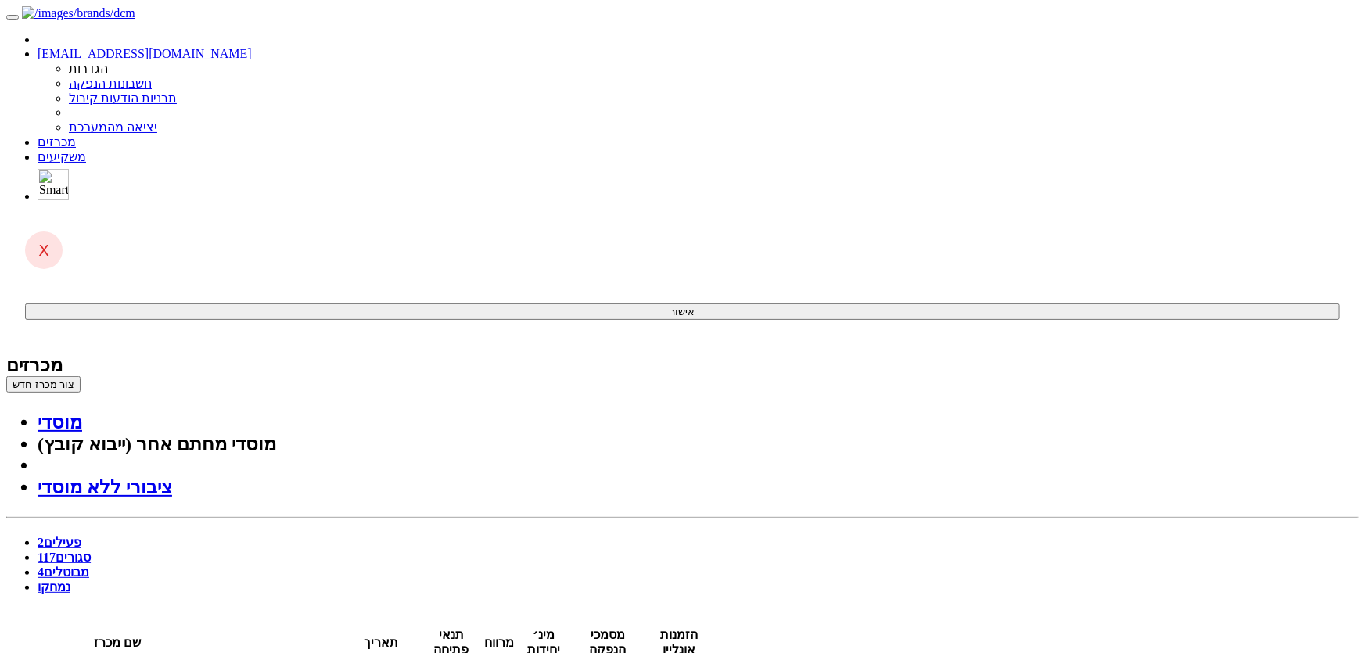
click at [56, 551] on span "117" at bounding box center [47, 557] width 18 height 13
type input "דלק"
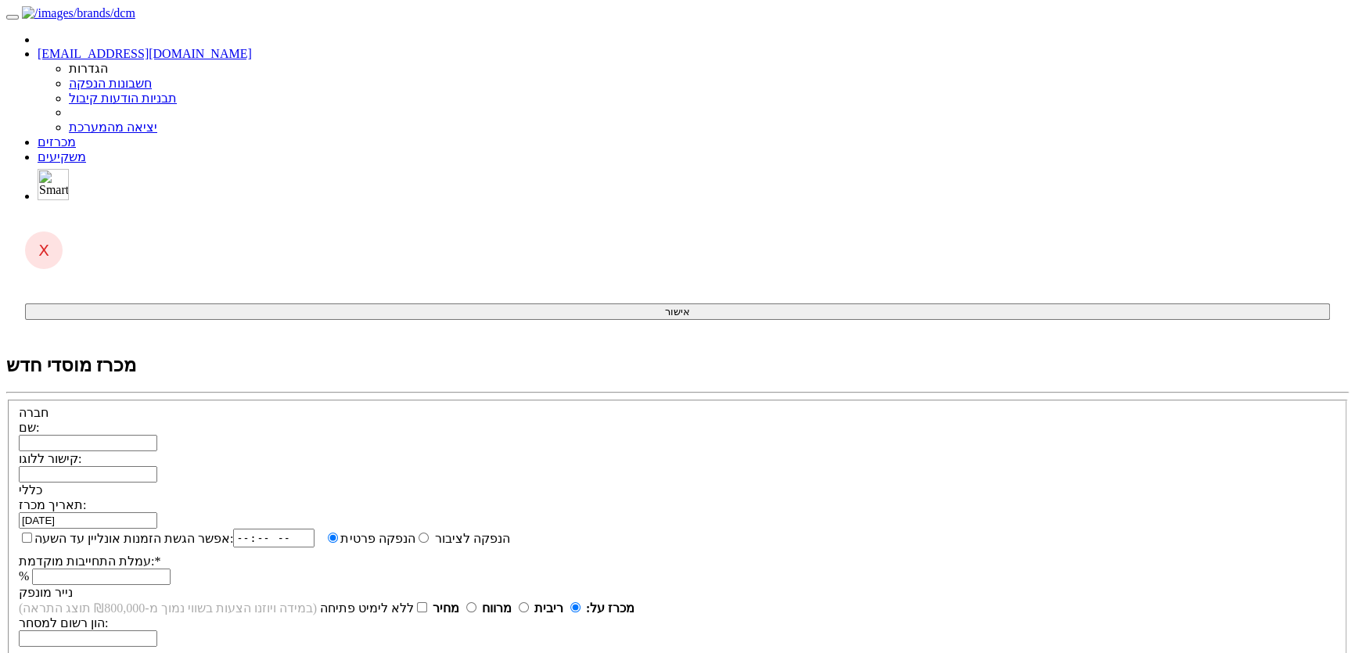
click at [157, 435] on input "שם:" at bounding box center [88, 443] width 138 height 16
paste input "קבוצת דלק בעמ"
type input "קבוצת דלק בעמ"
click at [921, 420] on div "שם: קבוצת דלק בעמ קישור ללוגו:" at bounding box center [677, 451] width 1317 height 63
click at [157, 435] on input "קבוצת דלק בעמ" at bounding box center [88, 443] width 138 height 16
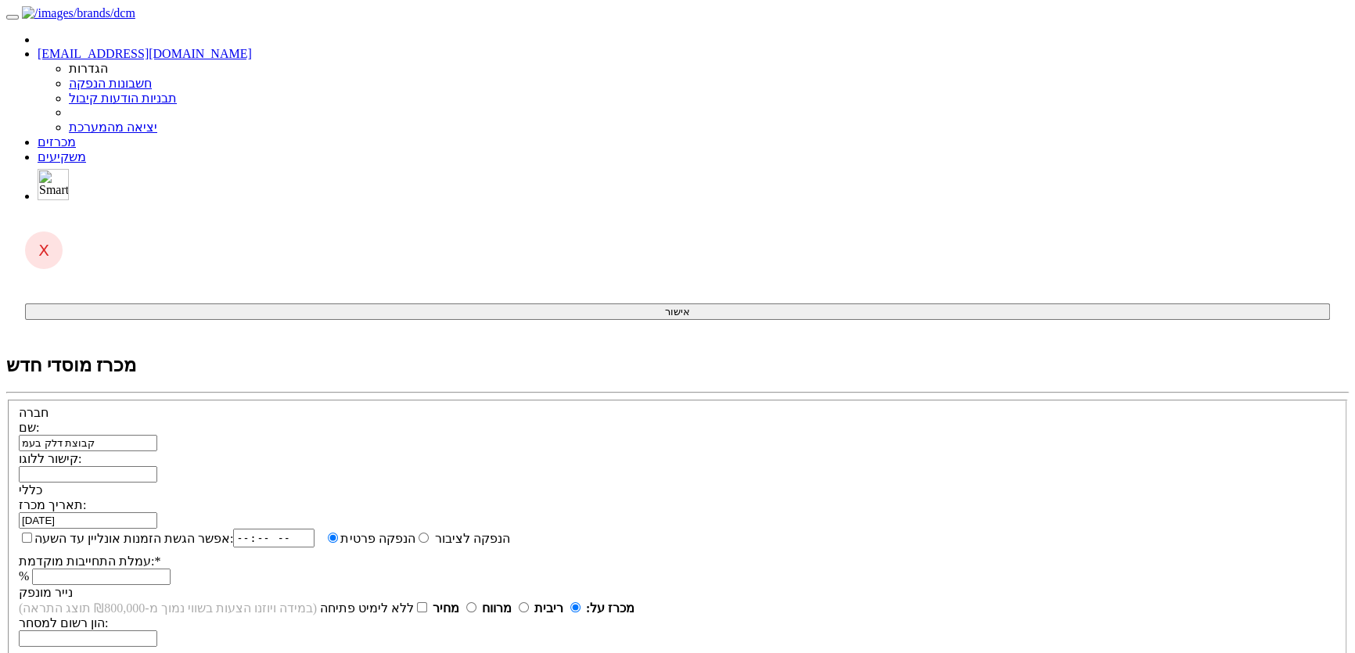
click at [157, 466] on input "קישור ללוגו:" at bounding box center [88, 474] width 138 height 16
paste input "data:image/png;base64,iVBORw0KGgoAAAANSUhEUgAAADgAAAAyCAMAAAA+w+hKAAAAqFBMVEX//…"
type input "data:image/png;base64,iVBORw0KGgoAAAANSUhEUgAAADgAAAAyCAMAAAA+w+hKAAAAqFBMVEX//…"
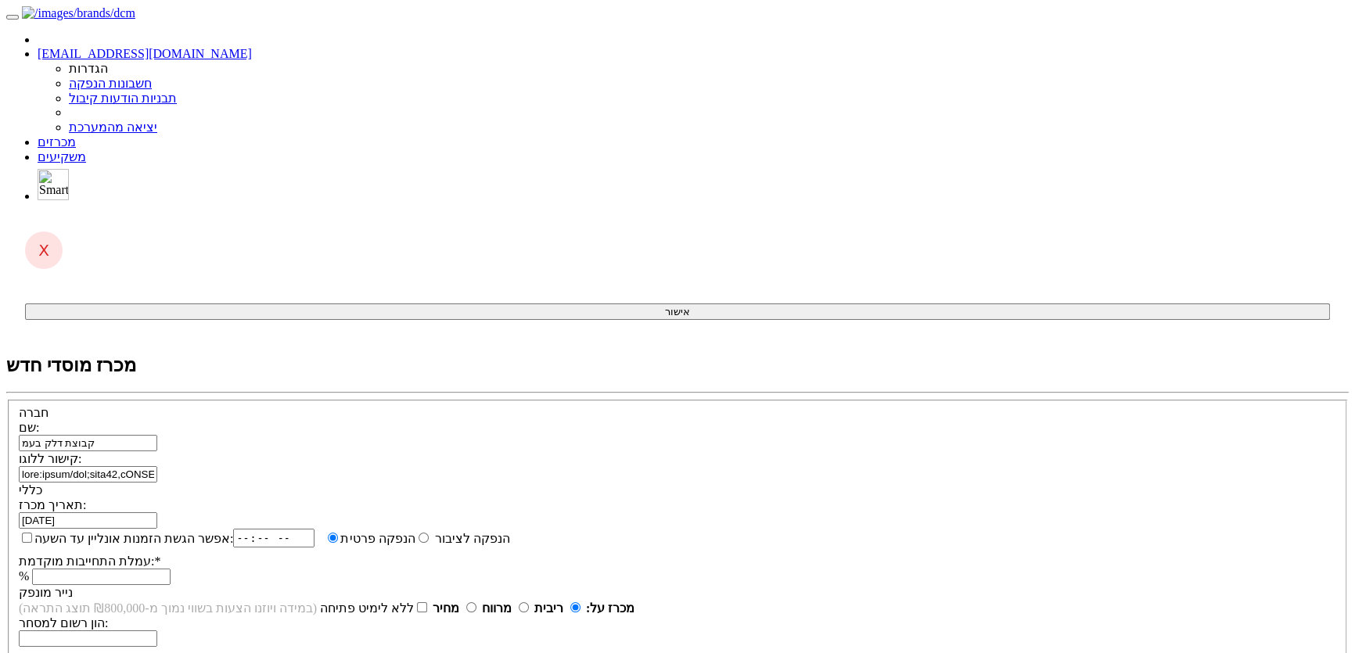
click at [157, 513] on span at bounding box center [157, 519] width 0 height 13
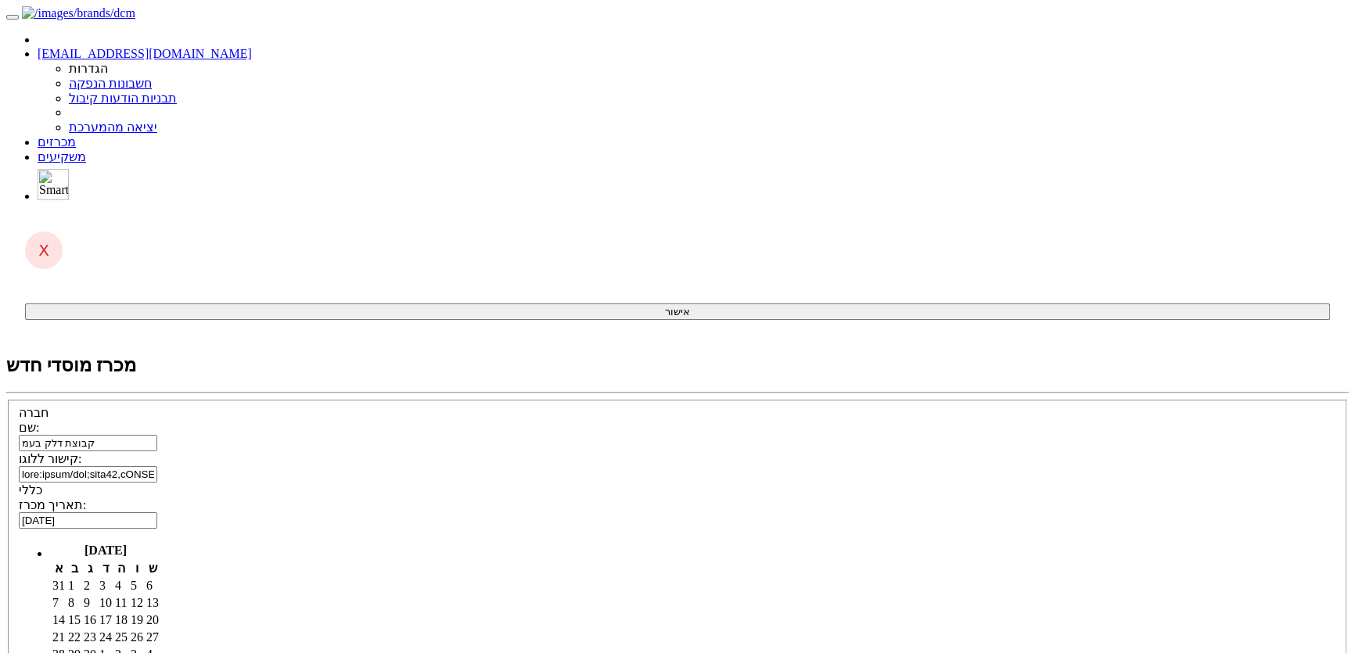
click at [113, 578] on td "3" at bounding box center [106, 586] width 14 height 16
type input "[DATE]"
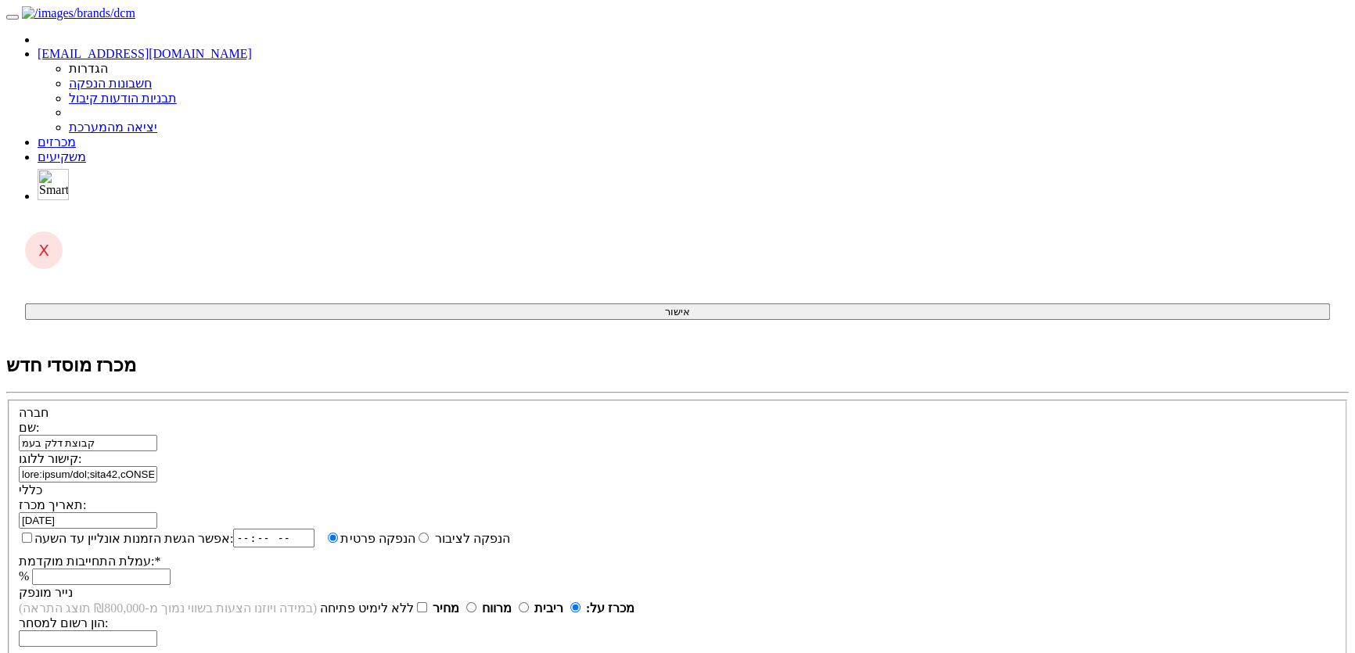
click at [32, 533] on input "אפשר הגשת הזמנות אונליין עד השעה:" at bounding box center [27, 538] width 10 height 10
checkbox input "true"
click at [321, 529] on input "time" at bounding box center [279, 538] width 81 height 19
type input "18:30"
click at [171, 569] on input "עמלת התחייבות מוקדמת: *" at bounding box center [101, 577] width 138 height 16
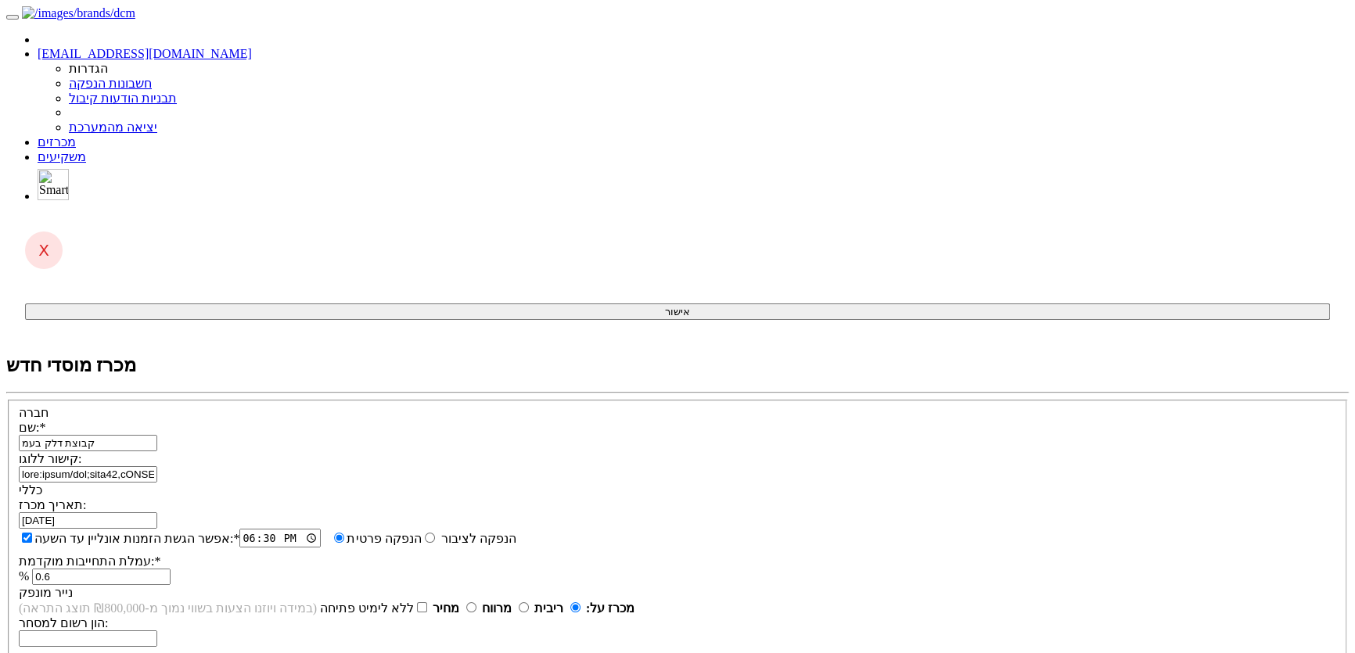
type input "0.6"
click at [825, 497] on div "תאריך מכרז: 03/09/2025 אפשר הגשת הזמנות אונליין עד השעה: * 18:30 * % 0.6" at bounding box center [677, 541] width 1317 height 88
click at [427, 602] on input "ללא לימיט פתיחה" at bounding box center [422, 607] width 10 height 10
checkbox input "true"
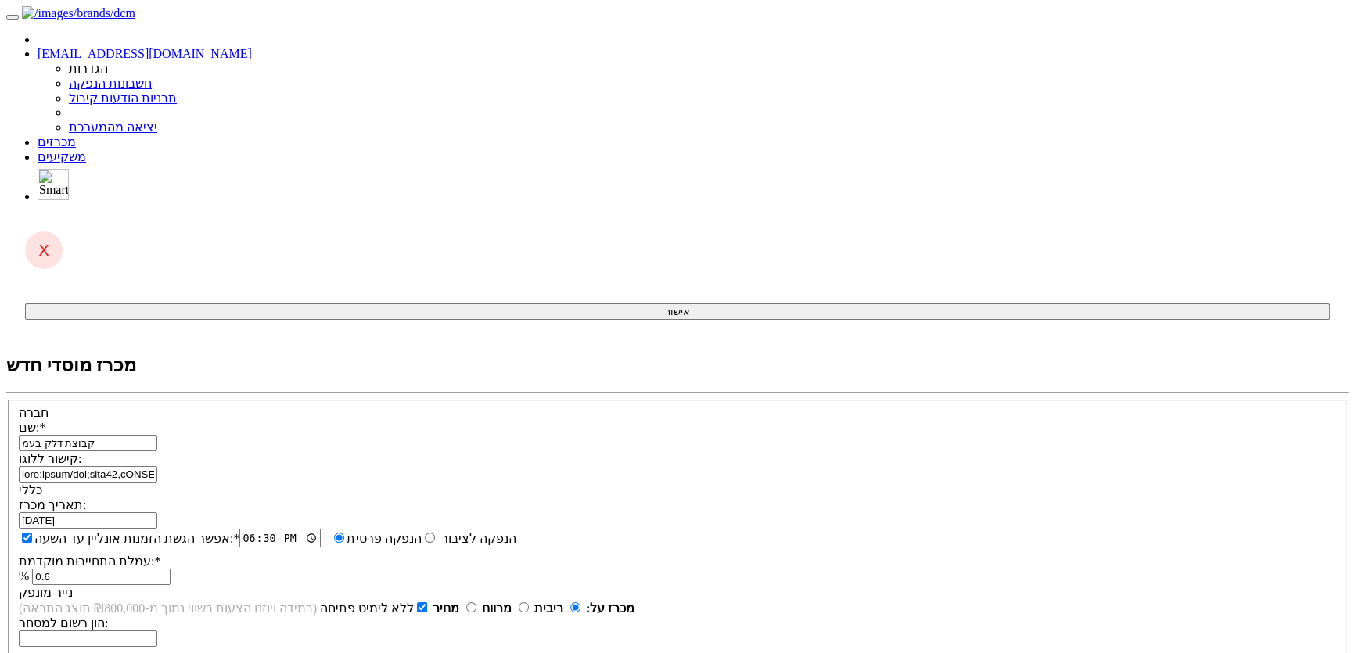
type input "סדרה מא"
type input "1"
type input "1,000"
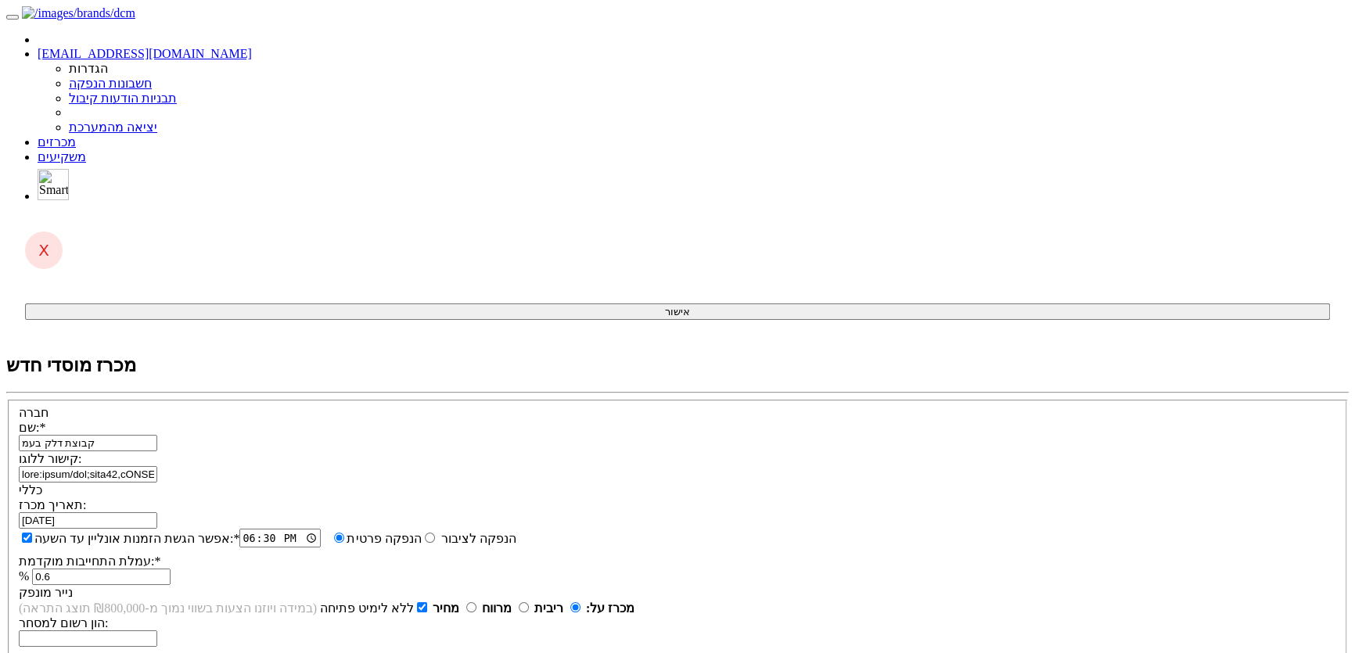
type input "0.1"
click at [748, 497] on div "תאריך מכרז: 03/09/2025 אפשר הגשת הזמנות אונליין עד השעה: * 18:30 * % 0.6" at bounding box center [677, 541] width 1317 height 88
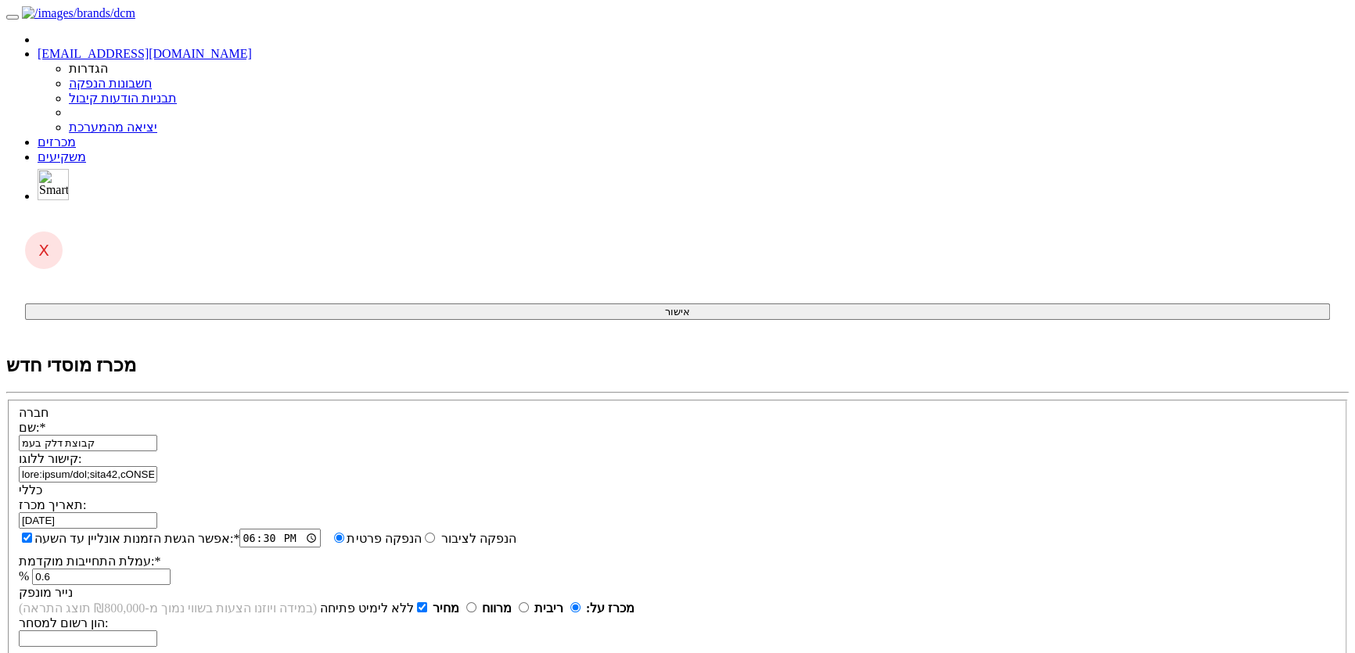
click at [171, 569] on input "0.6" at bounding box center [101, 577] width 138 height 16
type input "0.7"
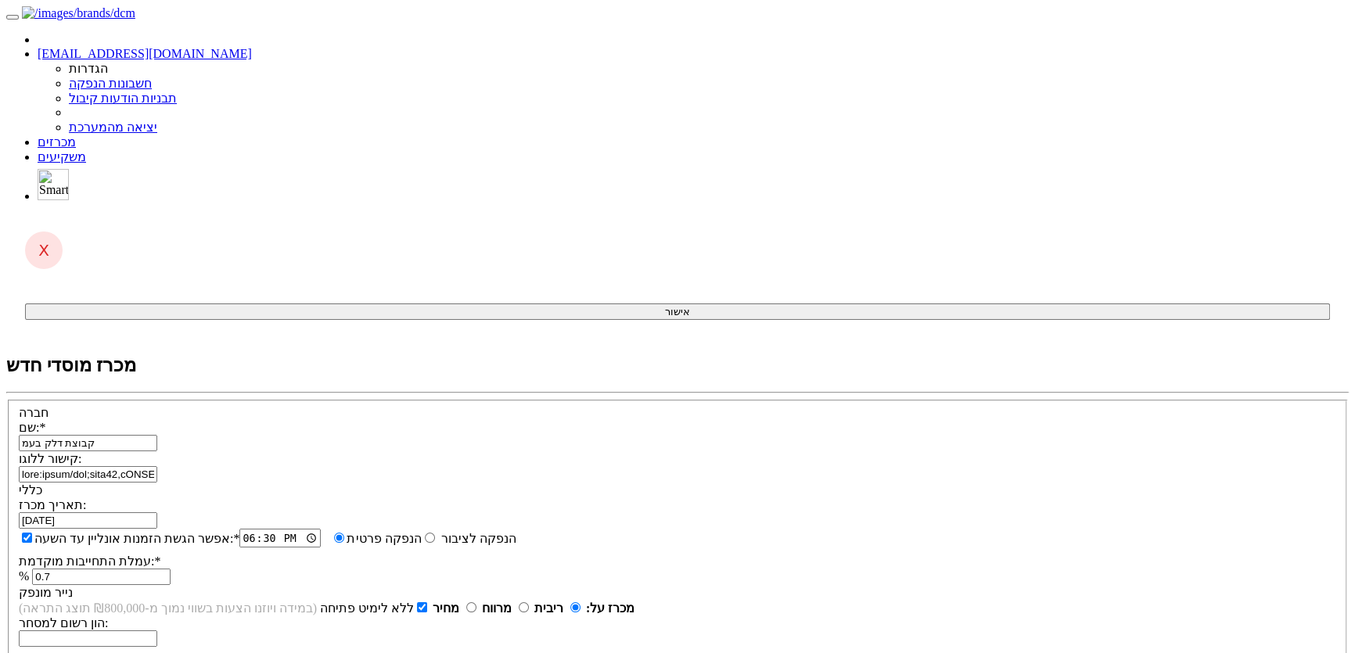
click at [864, 569] on div "% 0.7" at bounding box center [677, 577] width 1317 height 16
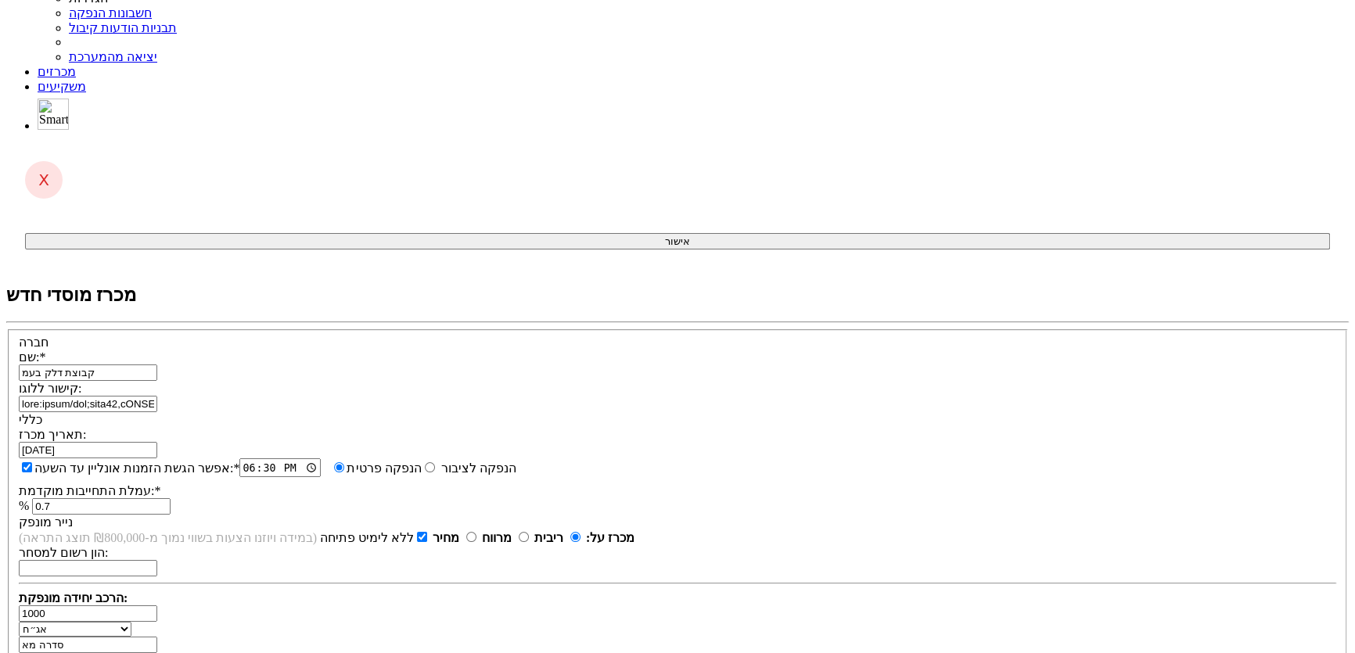
scroll to position [70, 0]
drag, startPoint x: 445, startPoint y: 458, endPoint x: 433, endPoint y: 464, distance: 13.7
type input "800"
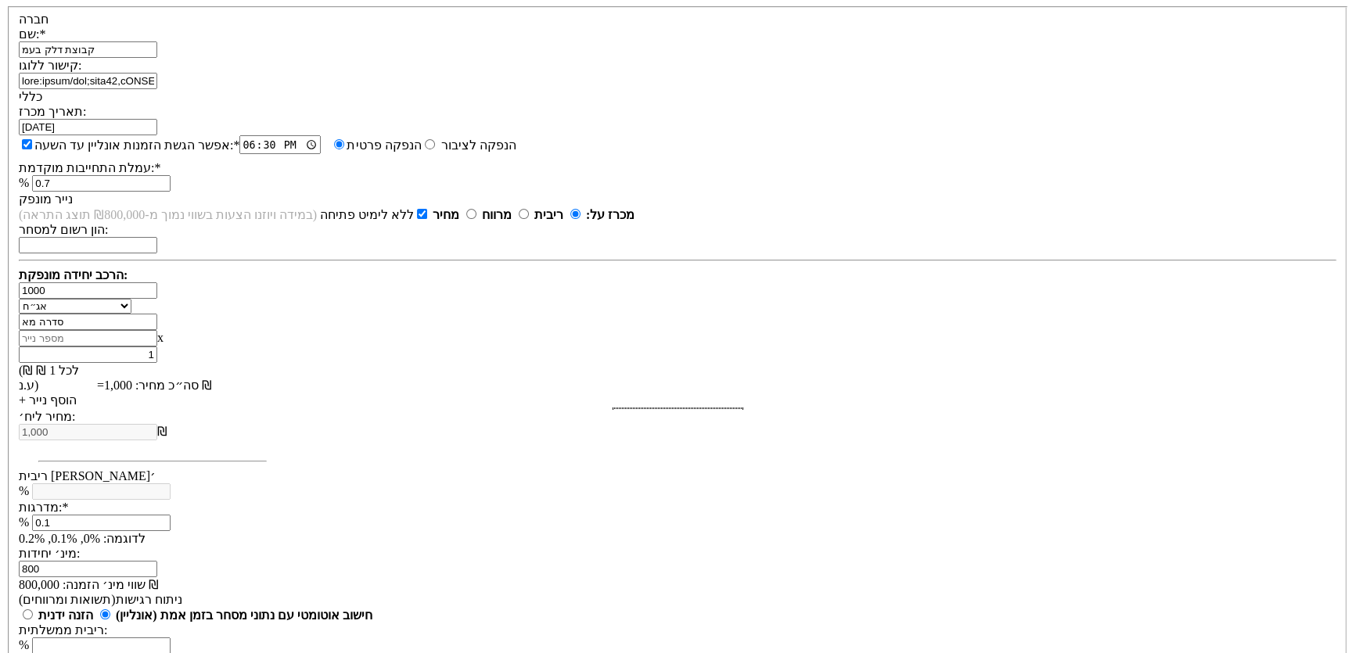
scroll to position [395, 0]
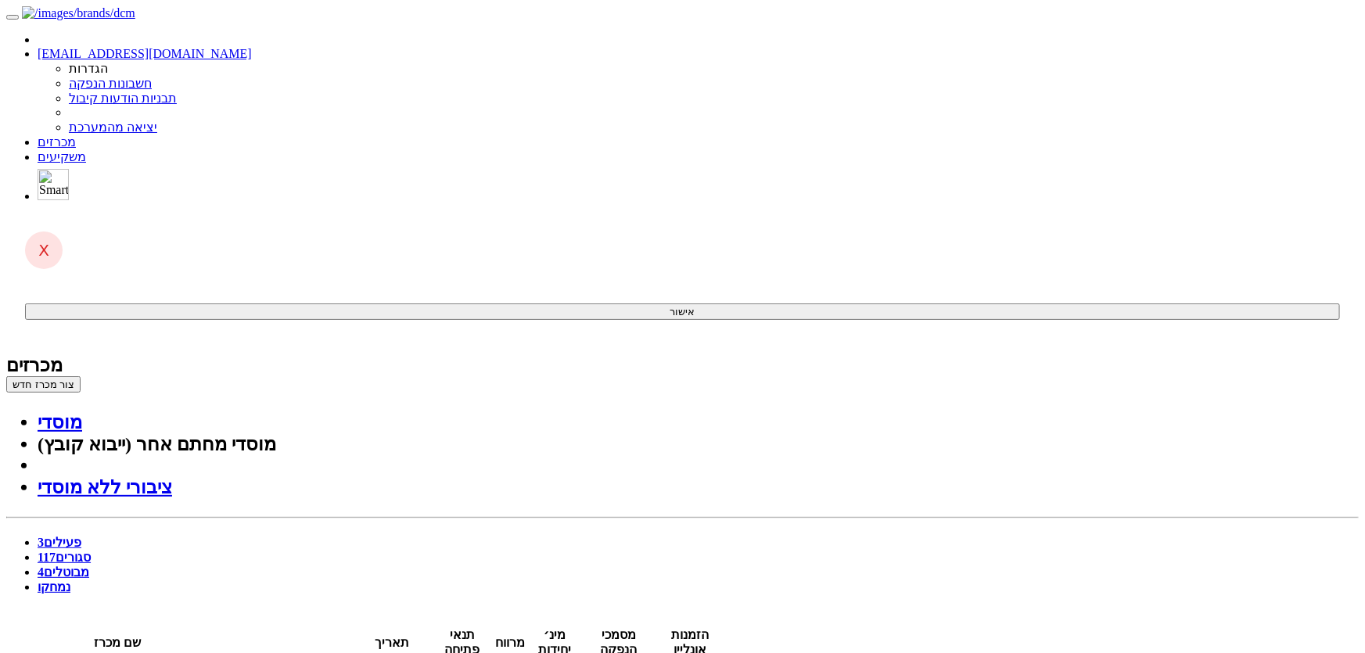
scroll to position [426, 0]
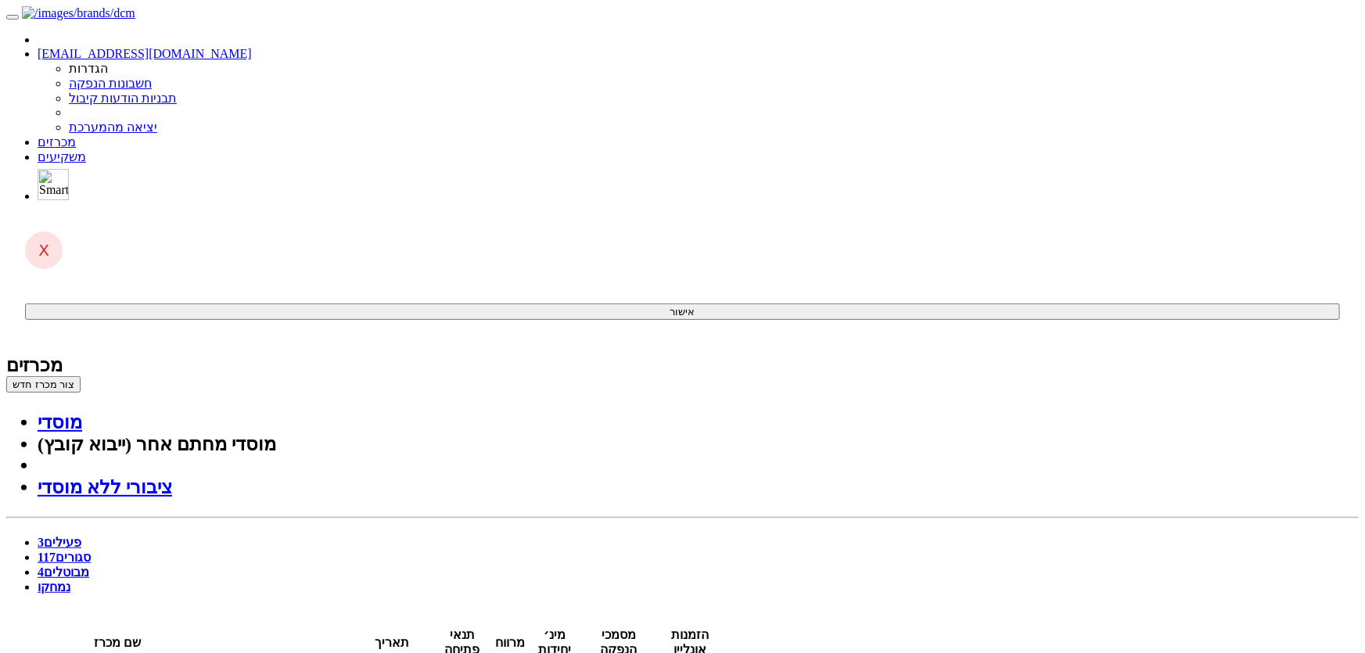
drag, startPoint x: 513, startPoint y: 6648, endPoint x: 533, endPoint y: 6648, distance: 19.6
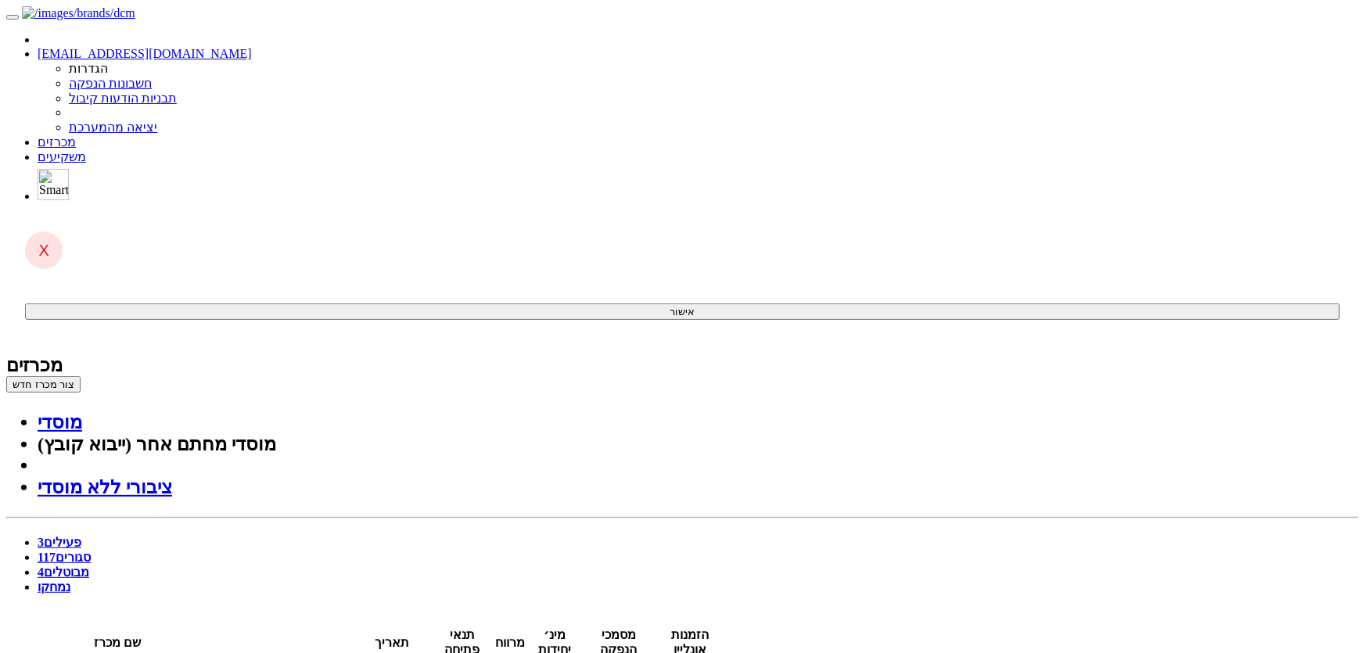
scroll to position [772, 0]
